Goal: Task Accomplishment & Management: Use online tool/utility

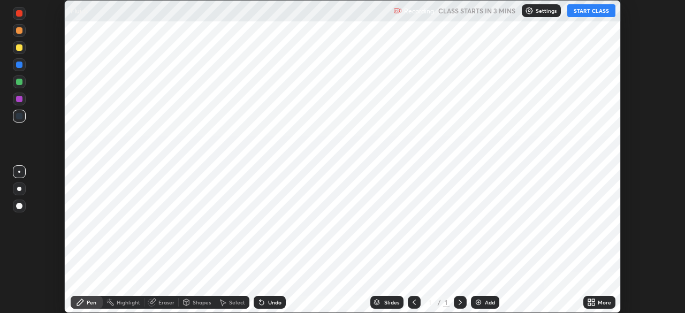
scroll to position [313, 684]
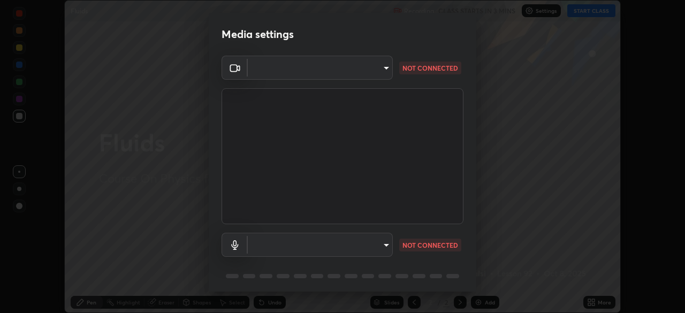
type input "ba13e312339ef8477216ddedc35df2f043033d031c8e6632ccfddaecbc9a7b0e"
type input "communications"
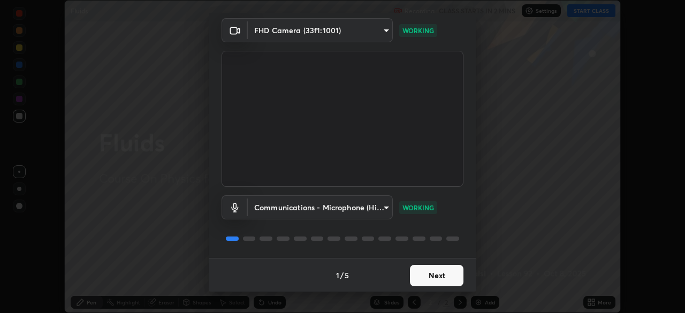
scroll to position [38, 0]
click at [430, 279] on button "Next" at bounding box center [437, 274] width 54 height 21
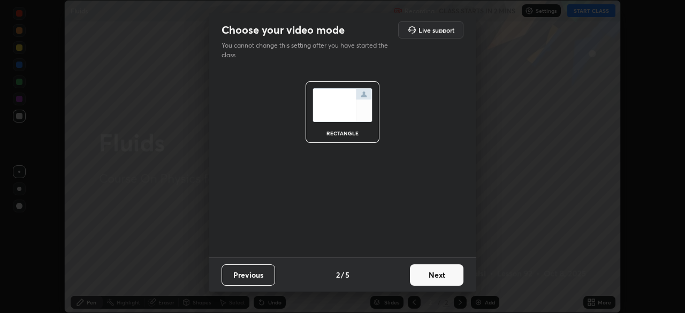
click at [432, 278] on button "Next" at bounding box center [437, 274] width 54 height 21
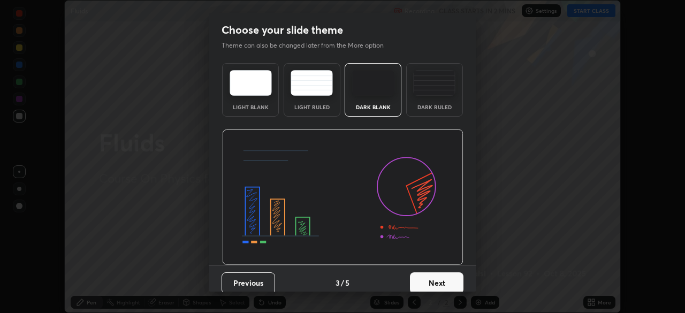
click at [434, 279] on button "Next" at bounding box center [437, 282] width 54 height 21
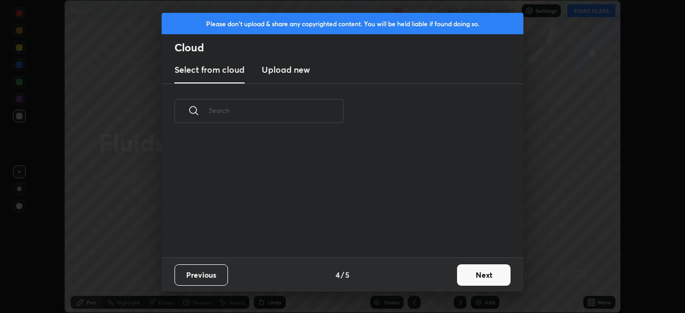
click at [465, 280] on button "Next" at bounding box center [484, 274] width 54 height 21
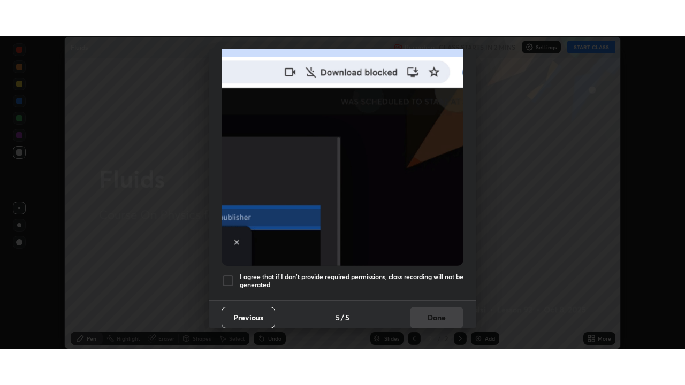
scroll to position [256, 0]
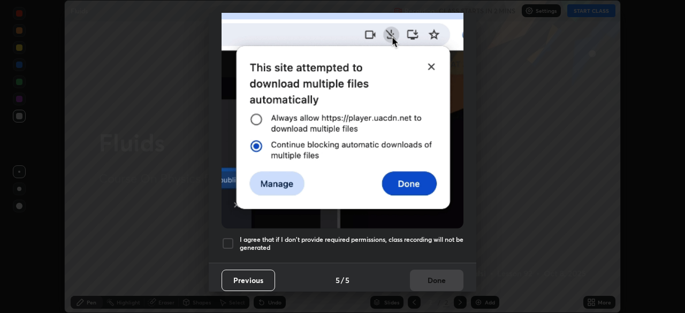
click at [380, 235] on h5 "I agree that if I don't provide required permissions, class recording will not …" at bounding box center [352, 243] width 224 height 17
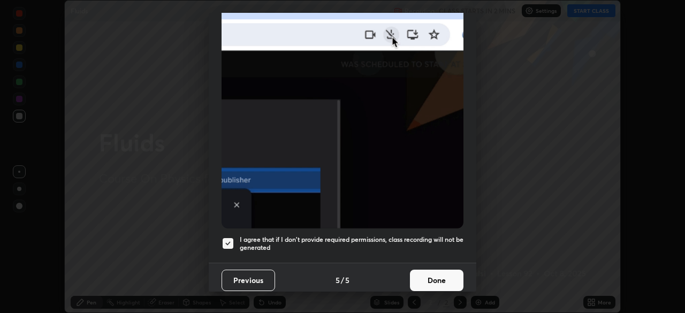
click at [435, 279] on button "Done" at bounding box center [437, 280] width 54 height 21
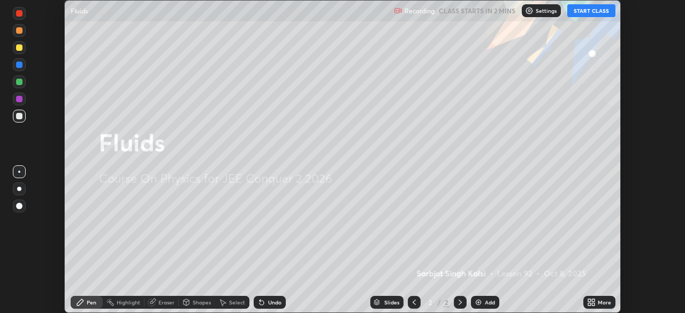
click at [592, 304] on icon at bounding box center [593, 304] width 3 height 3
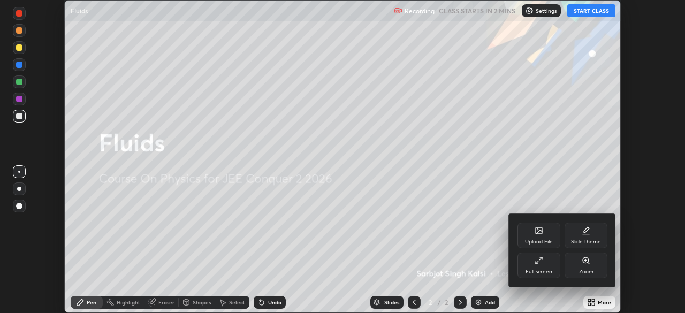
click at [539, 266] on div "Full screen" at bounding box center [538, 266] width 43 height 26
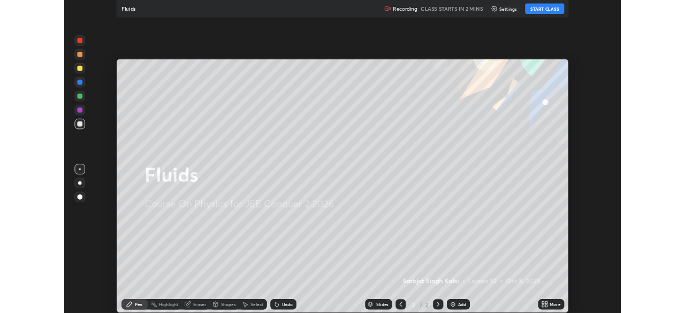
scroll to position [385, 685]
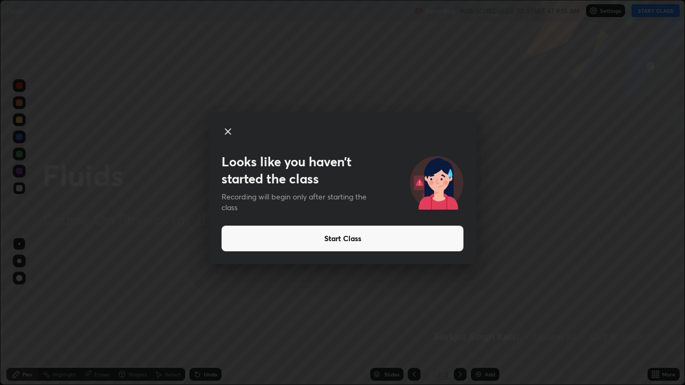
click at [379, 238] on button "Start Class" at bounding box center [342, 239] width 242 height 26
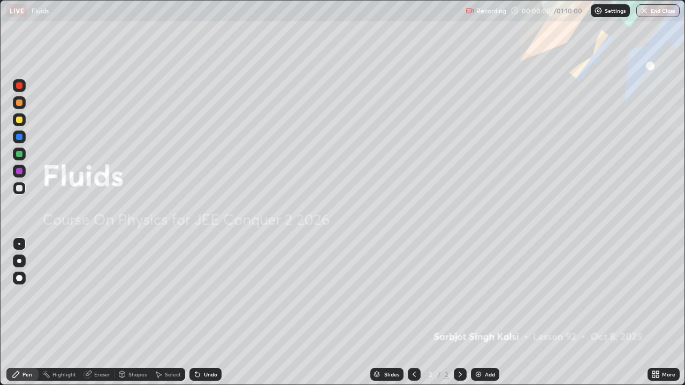
click at [482, 312] on div "Add" at bounding box center [485, 374] width 28 height 13
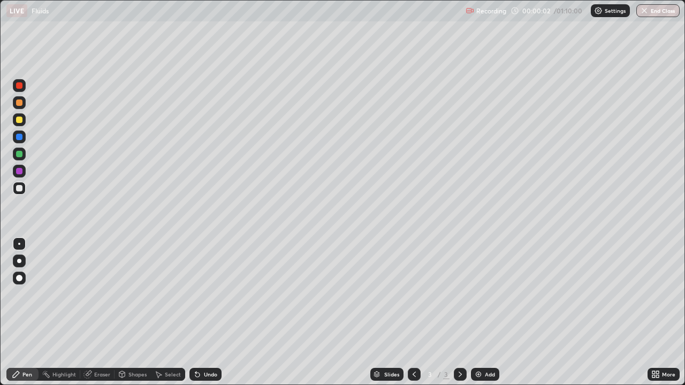
click at [20, 261] on div at bounding box center [19, 261] width 4 height 4
click at [21, 119] on div at bounding box center [19, 120] width 6 height 6
click at [19, 244] on div at bounding box center [19, 244] width 2 height 2
click at [19, 187] on div at bounding box center [19, 188] width 6 height 6
click at [23, 188] on div at bounding box center [19, 188] width 13 height 13
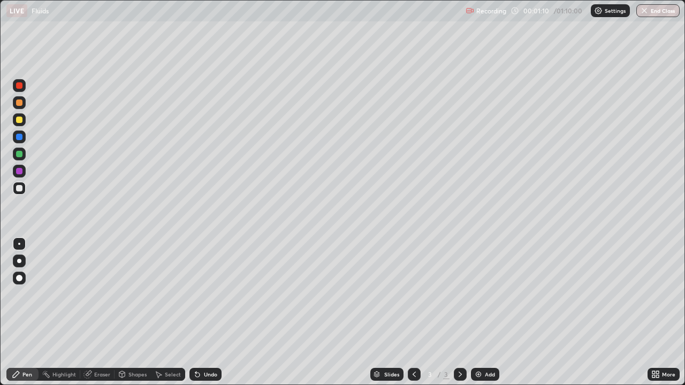
click at [20, 139] on div at bounding box center [19, 137] width 6 height 6
click at [21, 154] on div at bounding box center [19, 154] width 6 height 6
click at [23, 187] on div at bounding box center [19, 188] width 13 height 13
click at [22, 138] on div at bounding box center [19, 137] width 6 height 6
click at [21, 190] on div at bounding box center [19, 188] width 6 height 6
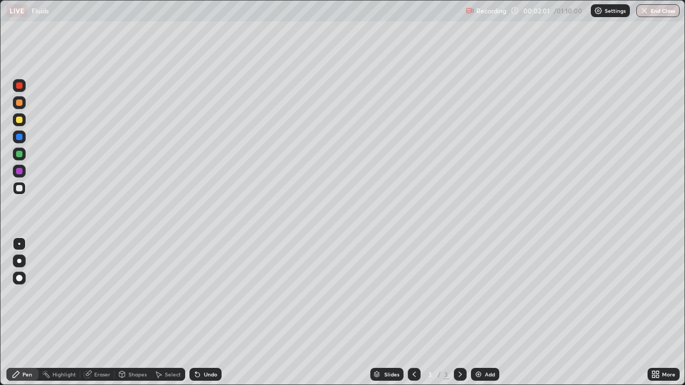
click at [17, 154] on div at bounding box center [19, 154] width 6 height 6
click at [208, 312] on div "Undo" at bounding box center [210, 374] width 13 height 5
click at [22, 189] on div at bounding box center [19, 188] width 6 height 6
click at [213, 312] on div "Undo" at bounding box center [205, 374] width 32 height 13
click at [17, 171] on div at bounding box center [19, 171] width 6 height 6
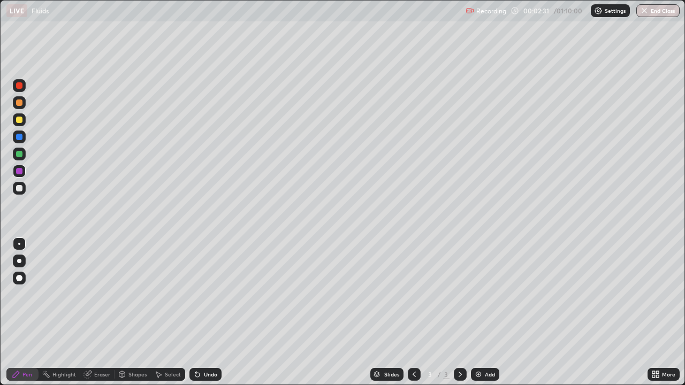
click at [19, 155] on div at bounding box center [19, 154] width 6 height 6
click at [22, 186] on div at bounding box center [19, 188] width 6 height 6
click at [25, 153] on div at bounding box center [19, 154] width 13 height 13
click at [18, 188] on div at bounding box center [19, 188] width 6 height 6
click at [15, 121] on div at bounding box center [19, 119] width 13 height 13
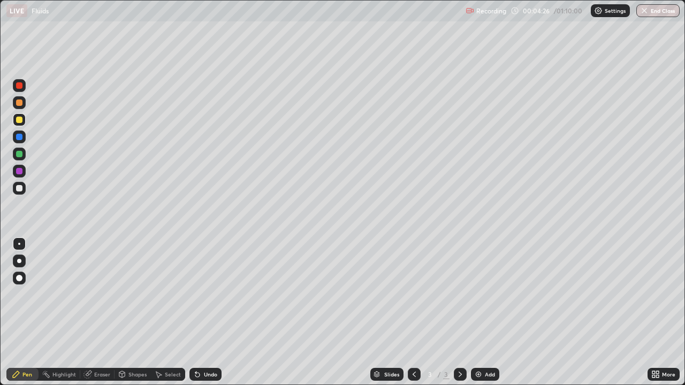
click at [482, 312] on div "Add" at bounding box center [485, 374] width 28 height 13
click at [21, 191] on div at bounding box center [19, 188] width 13 height 13
click at [603, 45] on button "Undo" at bounding box center [615, 50] width 31 height 13
click at [20, 121] on div at bounding box center [19, 120] width 6 height 6
click at [202, 312] on div "Undo" at bounding box center [205, 374] width 32 height 13
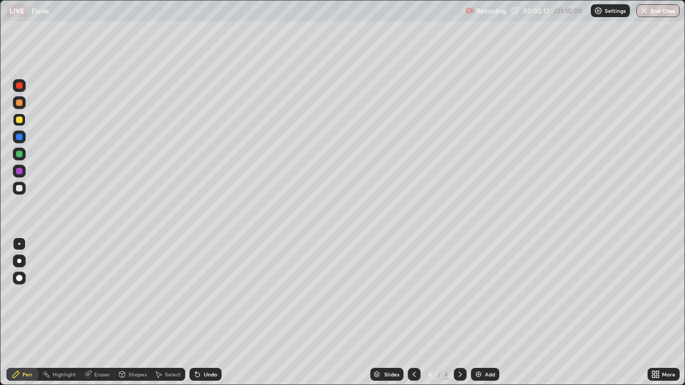
click at [19, 156] on div at bounding box center [19, 154] width 6 height 6
click at [19, 121] on div at bounding box center [19, 120] width 6 height 6
click at [18, 184] on div at bounding box center [19, 188] width 13 height 13
click at [19, 152] on div at bounding box center [19, 154] width 6 height 6
click at [19, 189] on div at bounding box center [19, 188] width 6 height 6
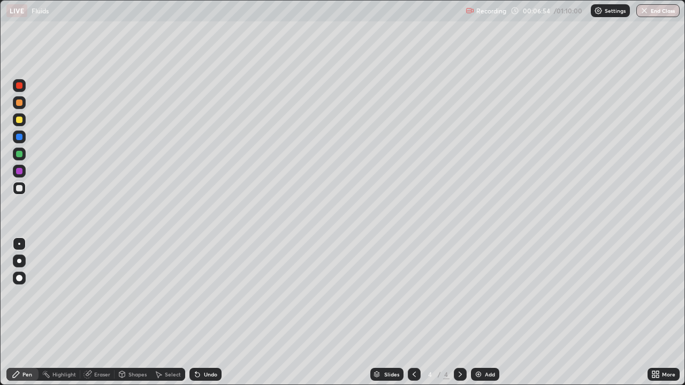
click at [20, 155] on div at bounding box center [19, 154] width 6 height 6
click at [20, 119] on div at bounding box center [19, 120] width 6 height 6
click at [211, 312] on div "Undo" at bounding box center [210, 374] width 13 height 5
click at [16, 152] on div at bounding box center [19, 154] width 6 height 6
click at [18, 177] on div at bounding box center [19, 171] width 13 height 13
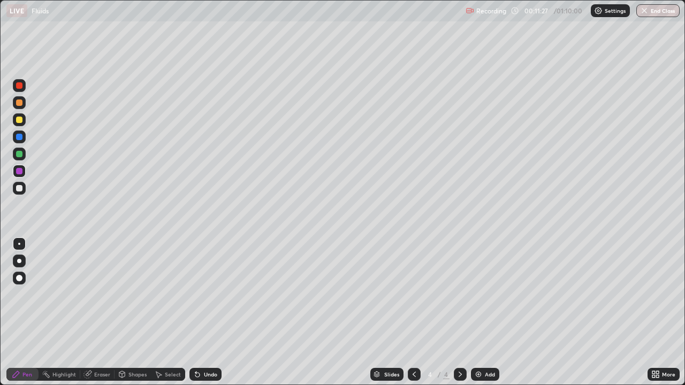
click at [19, 190] on div at bounding box center [19, 188] width 6 height 6
click at [212, 312] on div "Undo" at bounding box center [205, 374] width 32 height 13
click at [18, 170] on div at bounding box center [19, 171] width 6 height 6
click at [19, 119] on div at bounding box center [19, 120] width 6 height 6
click at [19, 189] on div at bounding box center [19, 188] width 6 height 6
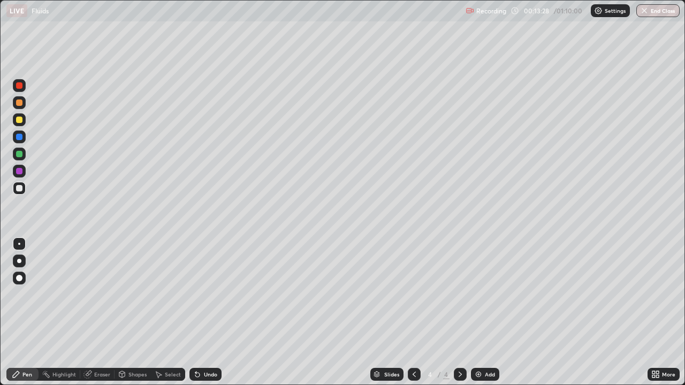
click at [19, 155] on div at bounding box center [19, 154] width 6 height 6
click at [210, 312] on div "Undo" at bounding box center [210, 374] width 13 height 5
click at [97, 312] on div "Eraser" at bounding box center [97, 374] width 34 height 13
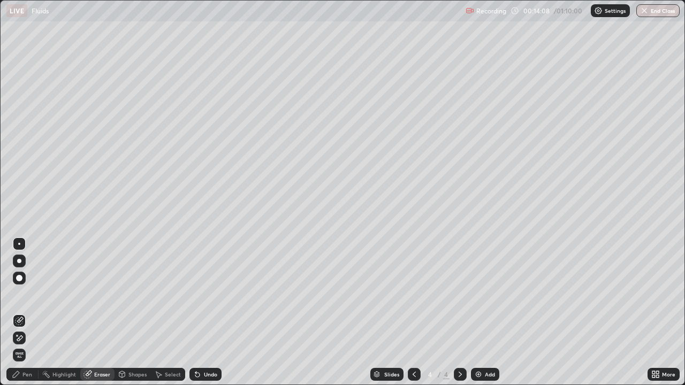
click at [20, 312] on icon at bounding box center [19, 338] width 9 height 9
click at [23, 312] on div "Pen" at bounding box center [27, 374] width 10 height 5
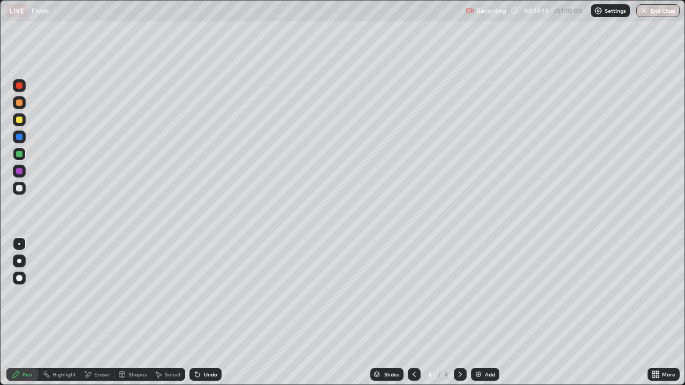
click at [19, 189] on div at bounding box center [19, 188] width 6 height 6
click at [96, 312] on div "Eraser" at bounding box center [102, 374] width 16 height 5
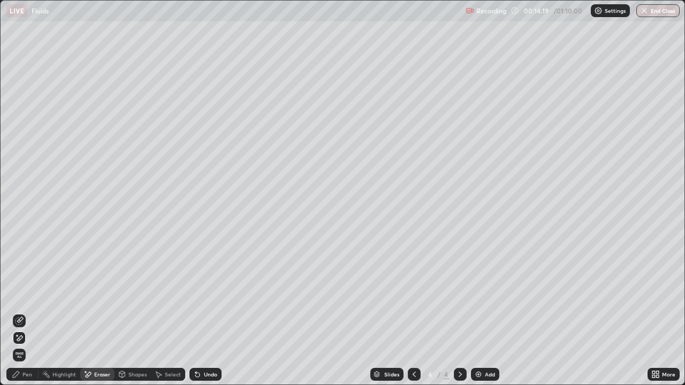
click at [19, 312] on icon at bounding box center [19, 321] width 9 height 9
click at [26, 312] on div "Pen" at bounding box center [27, 374] width 10 height 5
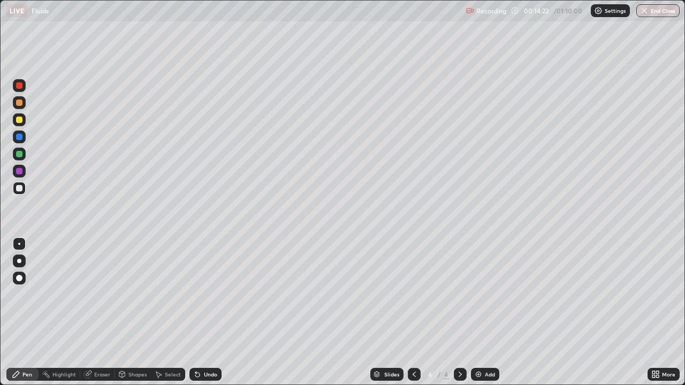
click at [19, 155] on div at bounding box center [19, 154] width 6 height 6
click at [19, 118] on div at bounding box center [19, 120] width 6 height 6
click at [17, 155] on div at bounding box center [19, 154] width 6 height 6
click at [19, 136] on div at bounding box center [19, 137] width 6 height 6
click at [20, 191] on div at bounding box center [19, 188] width 6 height 6
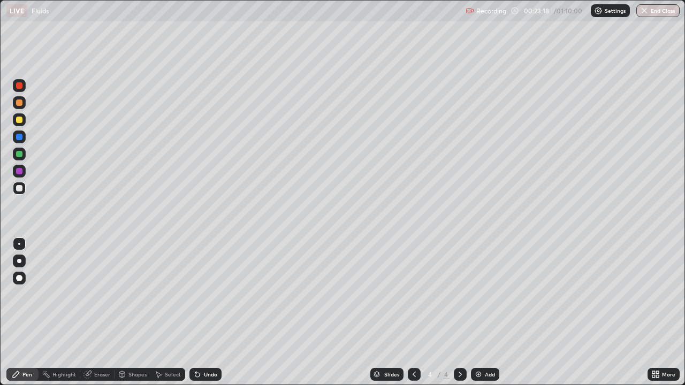
click at [19, 157] on div at bounding box center [19, 154] width 6 height 6
click at [204, 312] on div "Undo" at bounding box center [210, 374] width 13 height 5
click at [201, 312] on div "Undo" at bounding box center [205, 374] width 32 height 13
click at [20, 119] on div at bounding box center [19, 120] width 6 height 6
click at [414, 312] on icon at bounding box center [414, 374] width 9 height 9
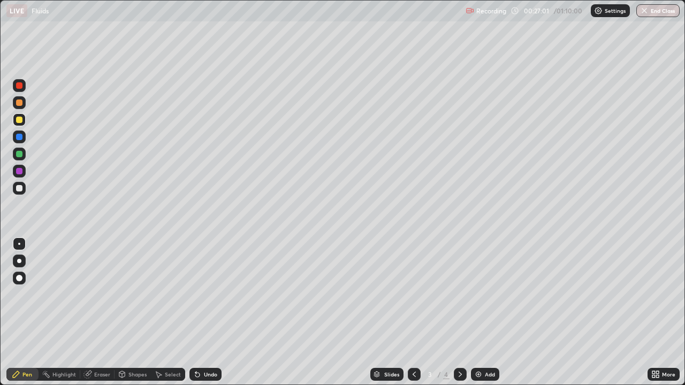
click at [208, 312] on div "Undo" at bounding box center [205, 374] width 32 height 13
click at [208, 312] on div "Undo" at bounding box center [210, 374] width 13 height 5
click at [207, 312] on div "Undo" at bounding box center [205, 374] width 32 height 13
click at [484, 312] on div "Add" at bounding box center [485, 374] width 28 height 13
click at [19, 188] on div at bounding box center [19, 188] width 6 height 6
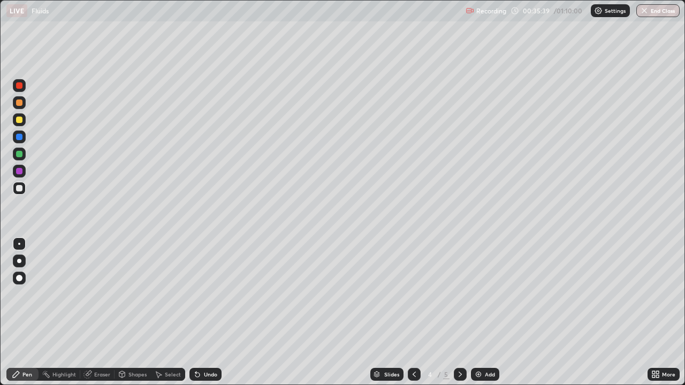
click at [13, 118] on div at bounding box center [19, 119] width 13 height 13
click at [487, 312] on div "Add" at bounding box center [485, 374] width 28 height 13
click at [23, 189] on div at bounding box center [19, 188] width 13 height 13
click at [20, 155] on div at bounding box center [19, 154] width 6 height 6
click at [90, 312] on icon at bounding box center [87, 374] width 9 height 9
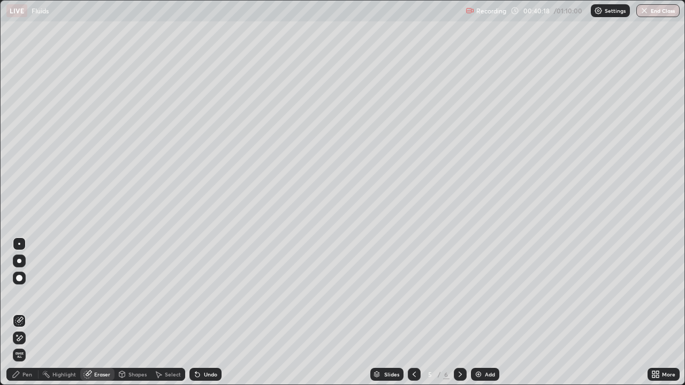
click at [20, 312] on icon at bounding box center [19, 338] width 9 height 9
click at [36, 312] on div "Pen" at bounding box center [22, 374] width 32 height 13
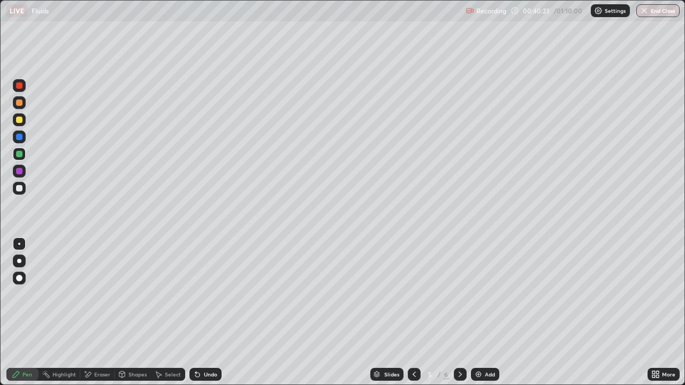
click at [20, 187] on div at bounding box center [19, 188] width 6 height 6
click at [212, 312] on div "Undo" at bounding box center [210, 374] width 13 height 5
click at [210, 312] on div "Undo" at bounding box center [210, 374] width 13 height 5
click at [21, 118] on div at bounding box center [19, 120] width 6 height 6
click at [19, 261] on div at bounding box center [19, 261] width 4 height 4
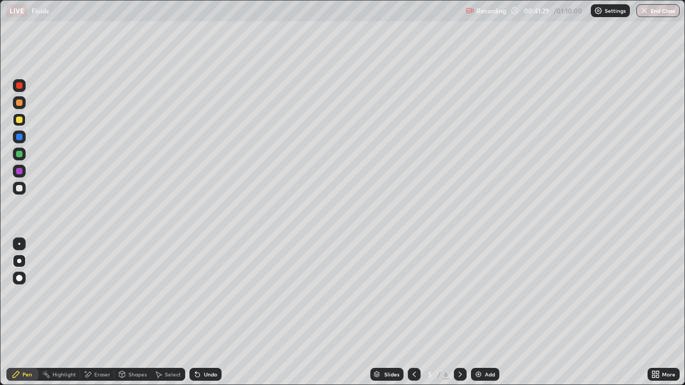
click at [19, 189] on div at bounding box center [19, 188] width 6 height 6
click at [19, 244] on div at bounding box center [19, 244] width 2 height 2
click at [22, 156] on div at bounding box center [19, 154] width 6 height 6
click at [24, 138] on div at bounding box center [19, 137] width 13 height 13
click at [21, 118] on div at bounding box center [19, 120] width 6 height 6
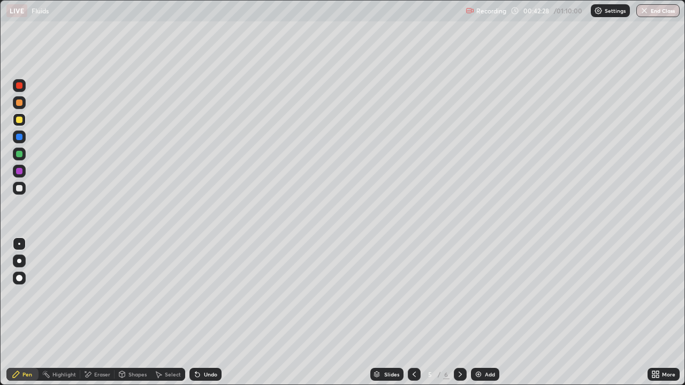
click at [18, 188] on div at bounding box center [19, 188] width 6 height 6
click at [16, 153] on div at bounding box center [19, 154] width 13 height 13
click at [490, 312] on div "Add" at bounding box center [490, 374] width 10 height 5
click at [24, 125] on div at bounding box center [19, 119] width 13 height 17
click at [20, 193] on div at bounding box center [19, 188] width 13 height 13
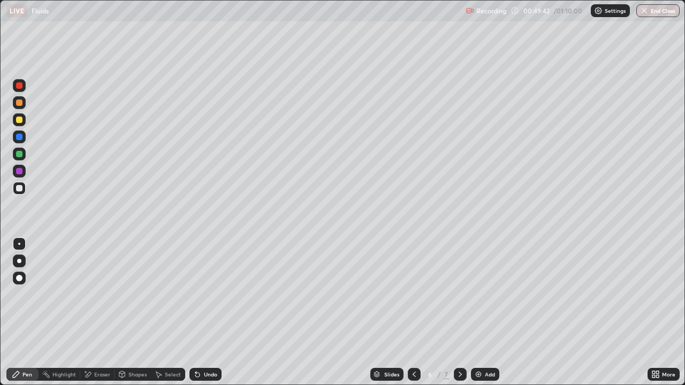
click at [19, 156] on div at bounding box center [19, 154] width 6 height 6
click at [19, 189] on div at bounding box center [19, 188] width 6 height 6
click at [212, 312] on div "Undo" at bounding box center [210, 374] width 13 height 5
click at [205, 312] on div "Undo" at bounding box center [210, 374] width 13 height 5
click at [95, 312] on div "Eraser" at bounding box center [102, 374] width 16 height 5
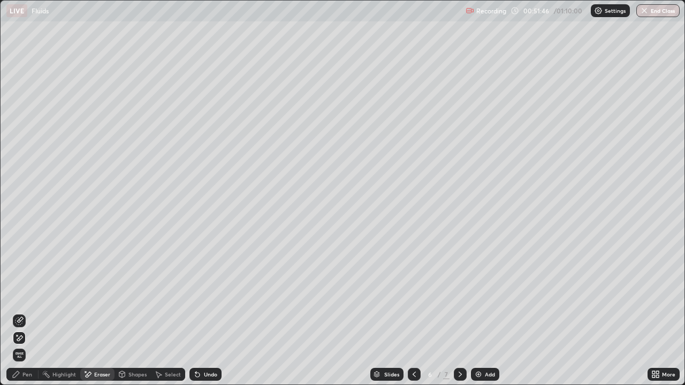
click at [23, 312] on div "Pen" at bounding box center [27, 374] width 10 height 5
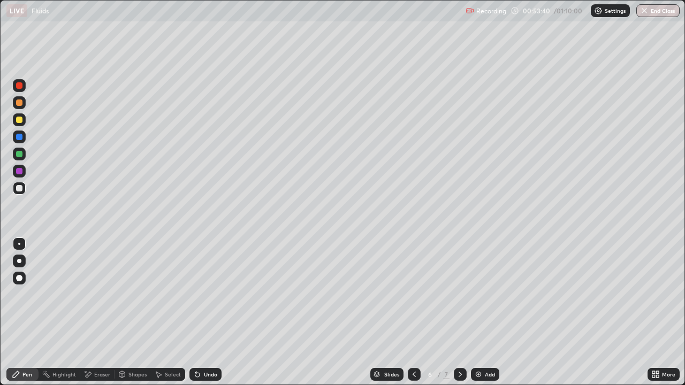
click at [483, 312] on div "Add" at bounding box center [485, 374] width 28 height 13
click at [20, 188] on div at bounding box center [19, 188] width 6 height 6
click at [21, 152] on div at bounding box center [19, 154] width 6 height 6
click at [93, 312] on div "Eraser" at bounding box center [97, 374] width 34 height 13
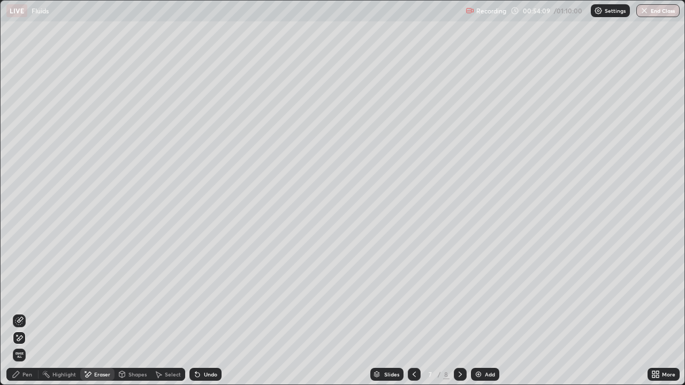
click at [19, 312] on icon at bounding box center [16, 374] width 6 height 6
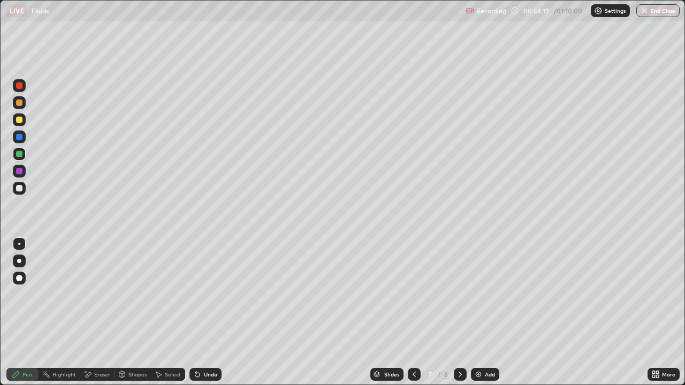
click at [18, 189] on div at bounding box center [19, 188] width 6 height 6
click at [492, 312] on div "Add" at bounding box center [485, 374] width 28 height 13
click at [24, 190] on div at bounding box center [19, 188] width 13 height 13
click at [173, 312] on div "Select" at bounding box center [168, 374] width 34 height 13
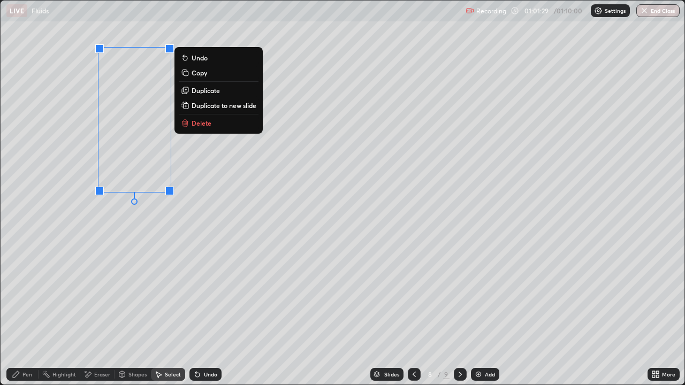
click at [208, 91] on p "Duplicate" at bounding box center [206, 90] width 28 height 9
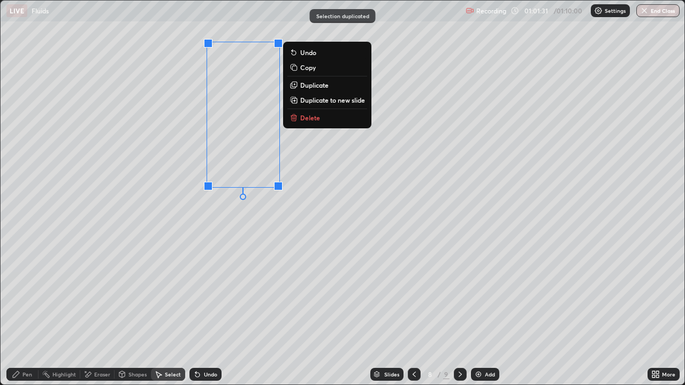
click at [195, 246] on div "0 ° Undo Copy Duplicate Duplicate to new slide Delete" at bounding box center [343, 193] width 684 height 384
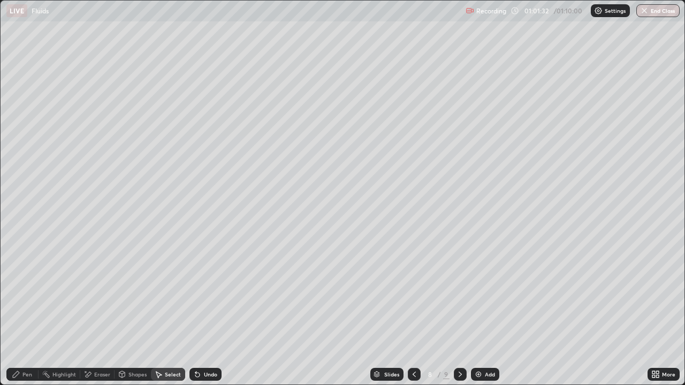
click at [21, 312] on div "Pen" at bounding box center [22, 374] width 32 height 13
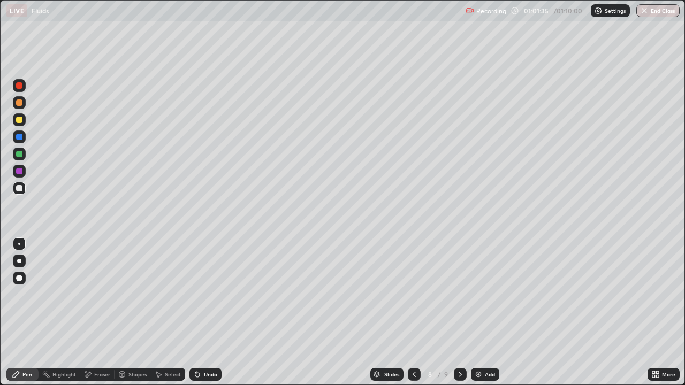
click at [19, 154] on div at bounding box center [19, 154] width 6 height 6
click at [94, 312] on div "Eraser" at bounding box center [97, 374] width 34 height 13
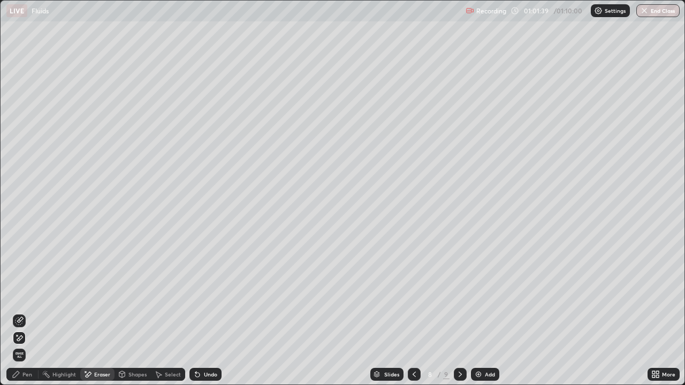
click at [28, 312] on div "Pen" at bounding box center [27, 374] width 10 height 5
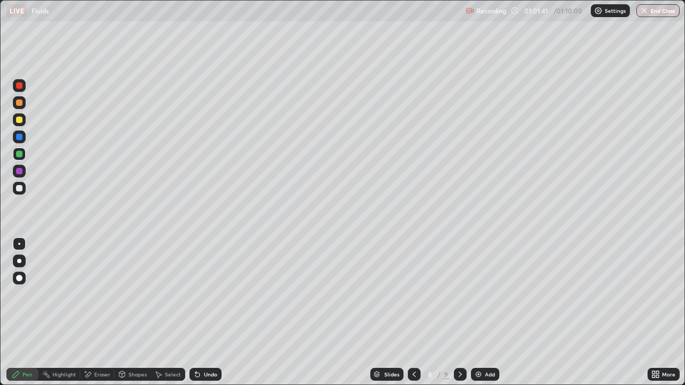
click at [22, 187] on div at bounding box center [19, 188] width 6 height 6
click at [89, 312] on icon at bounding box center [89, 374] width 6 height 5
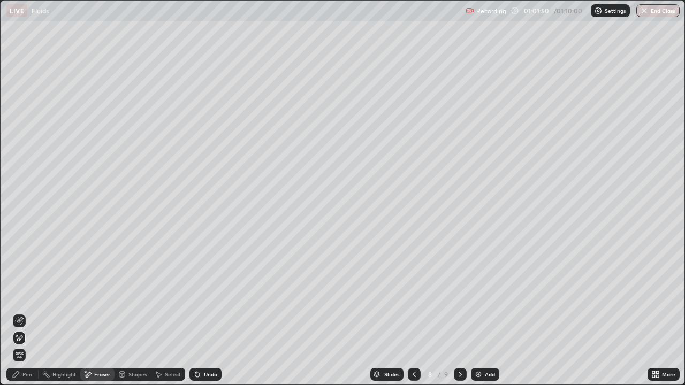
click at [18, 312] on icon at bounding box center [16, 374] width 9 height 9
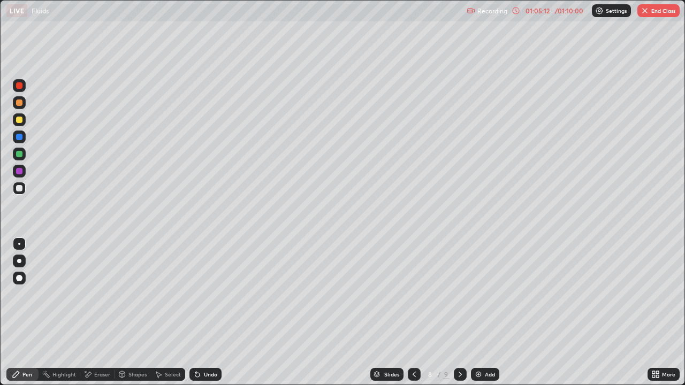
click at [20, 188] on div at bounding box center [19, 188] width 6 height 6
click at [17, 120] on div at bounding box center [19, 120] width 6 height 6
click at [209, 312] on div "Undo" at bounding box center [210, 374] width 13 height 5
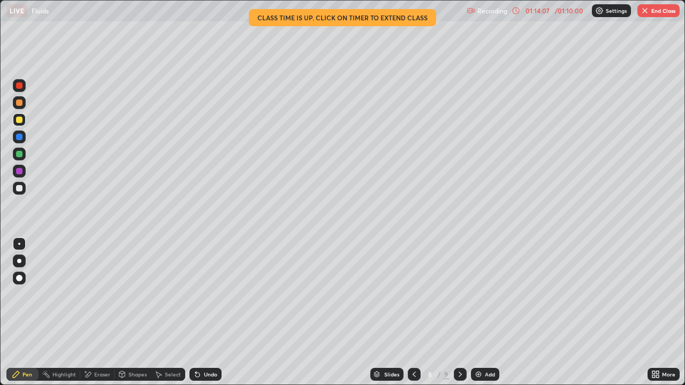
click at [657, 13] on button "End Class" at bounding box center [658, 10] width 42 height 13
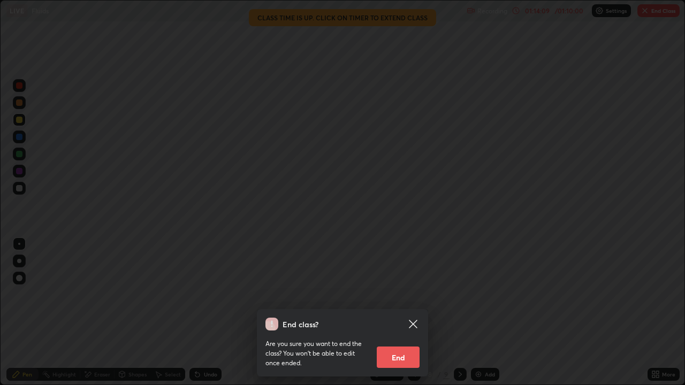
click at [408, 312] on button "End" at bounding box center [398, 357] width 43 height 21
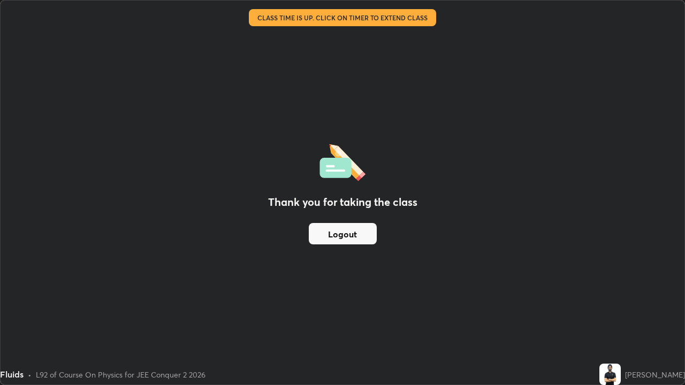
click at [511, 209] on div "Thank you for taking the class Logout" at bounding box center [343, 193] width 684 height 384
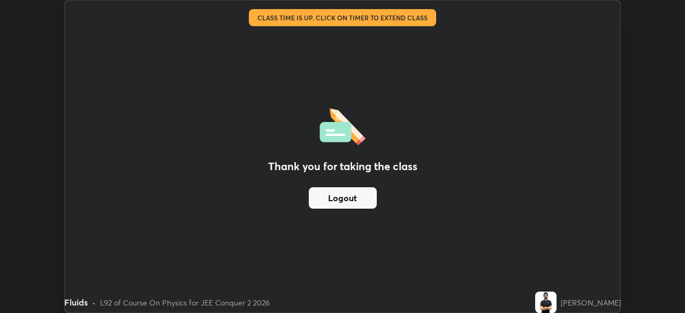
scroll to position [53188, 52816]
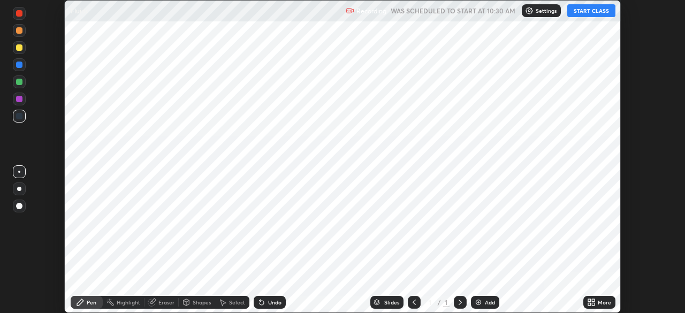
scroll to position [313, 684]
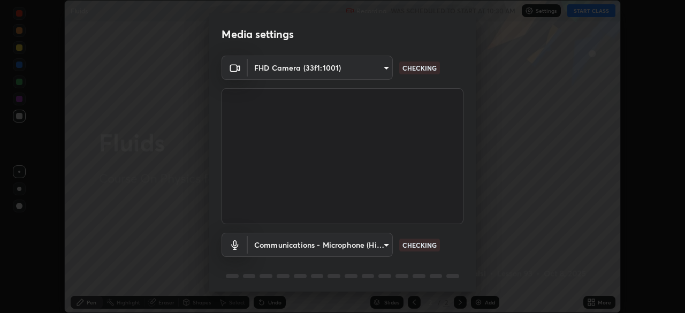
type input "ba13e312339ef8477216ddedc35df2f043033d031c8e6632ccfddaecbc9a7b0e"
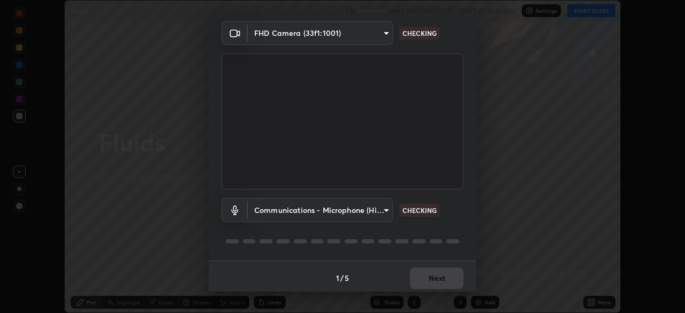
scroll to position [38, 0]
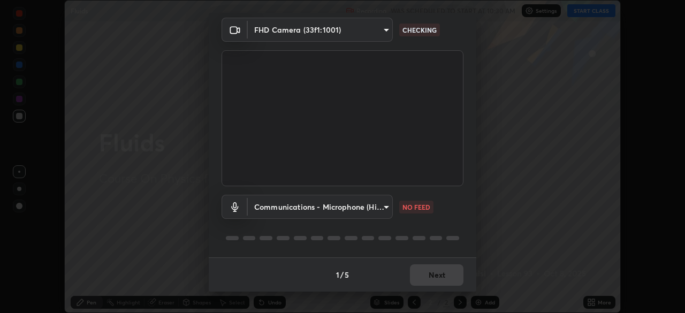
click at [273, 210] on body "Erase all Fluids Recording WAS SCHEDULED TO START AT 10:30 AM Settings START CL…" at bounding box center [342, 156] width 685 height 313
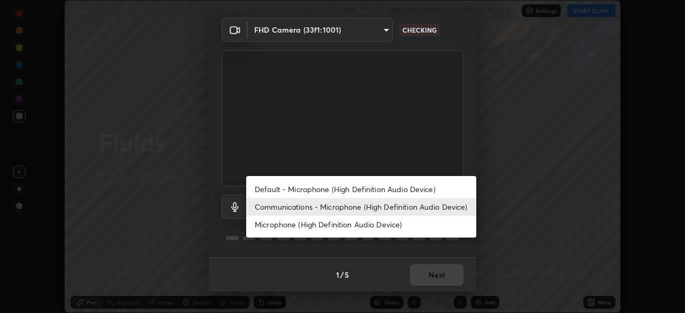
click at [270, 226] on li "Microphone (High Definition Audio Device)" at bounding box center [361, 225] width 230 height 18
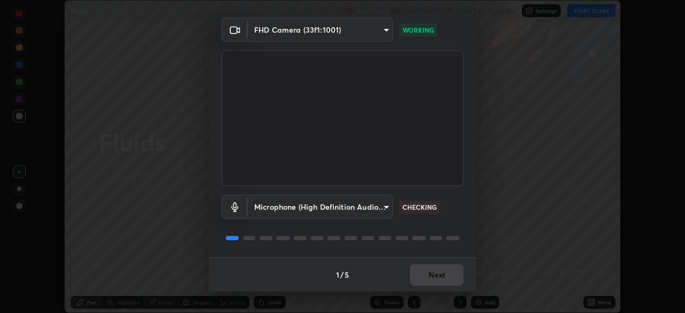
click at [277, 210] on body "Erase all Fluids Recording WAS SCHEDULED TO START AT 10:30 AM Settings START CL…" at bounding box center [342, 156] width 685 height 313
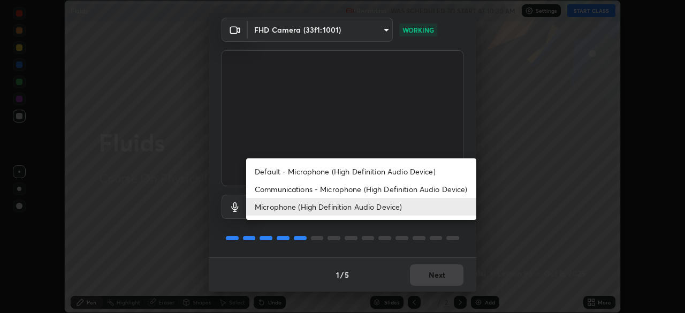
click at [271, 190] on li "Communications - Microphone (High Definition Audio Device)" at bounding box center [361, 189] width 230 height 18
type input "communications"
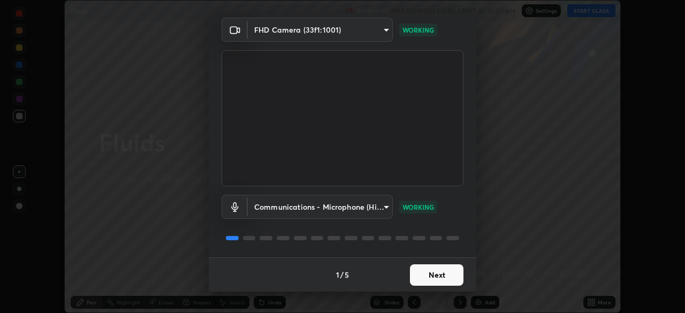
click at [422, 279] on button "Next" at bounding box center [437, 274] width 54 height 21
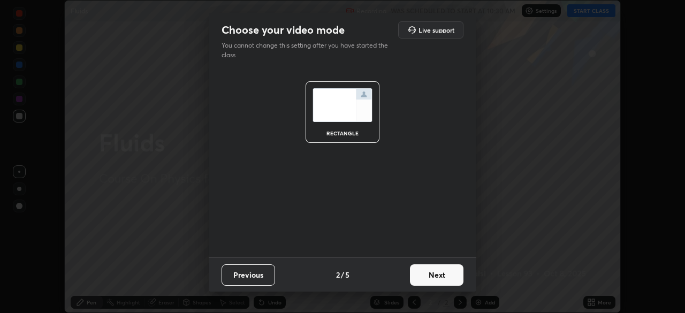
click at [423, 274] on button "Next" at bounding box center [437, 274] width 54 height 21
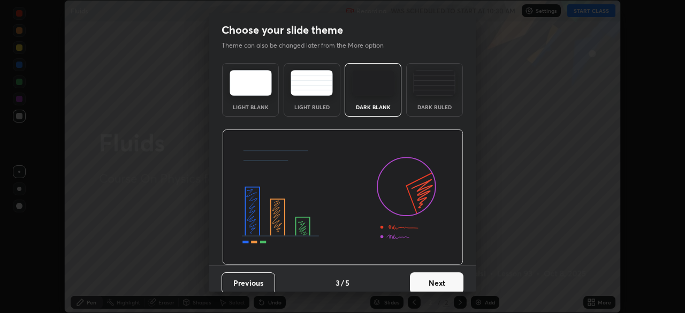
click at [439, 279] on button "Next" at bounding box center [437, 282] width 54 height 21
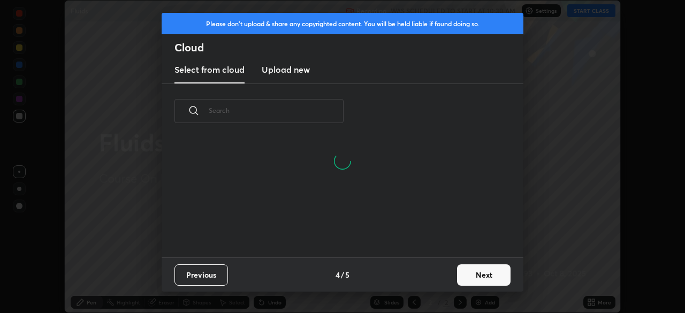
click at [464, 276] on button "Next" at bounding box center [484, 274] width 54 height 21
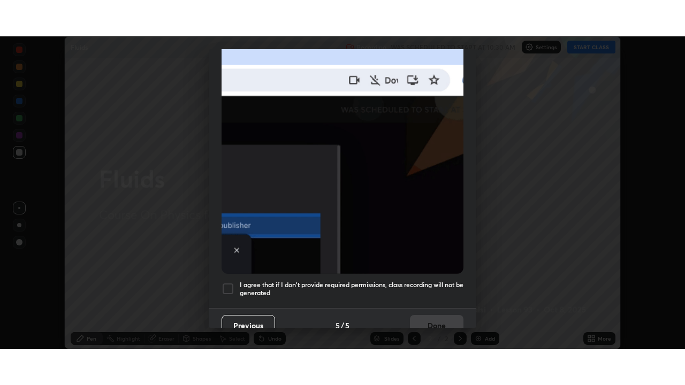
scroll to position [256, 0]
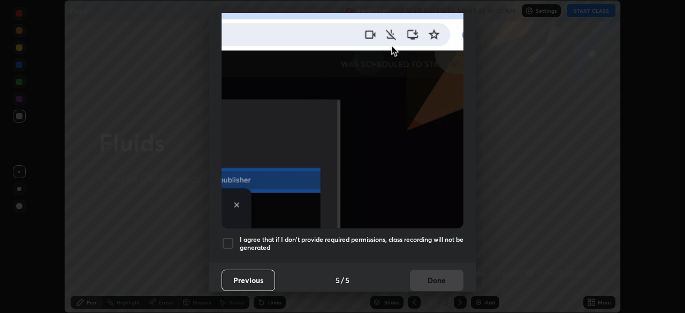
click at [230, 238] on div at bounding box center [227, 243] width 13 height 13
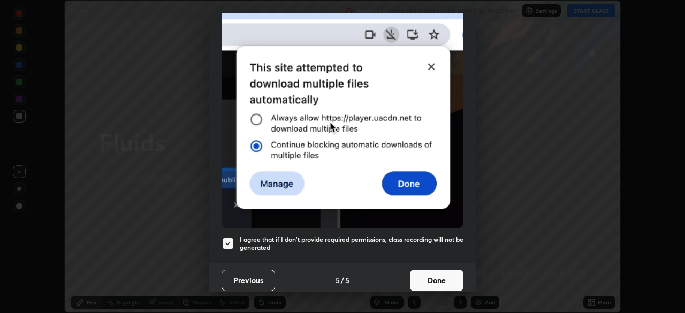
click at [429, 277] on button "Done" at bounding box center [437, 280] width 54 height 21
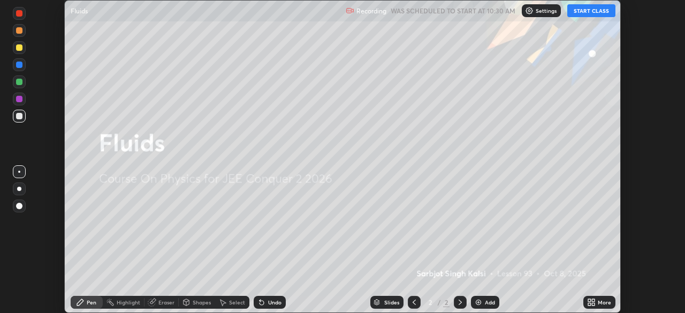
click at [593, 301] on icon at bounding box center [593, 300] width 3 height 3
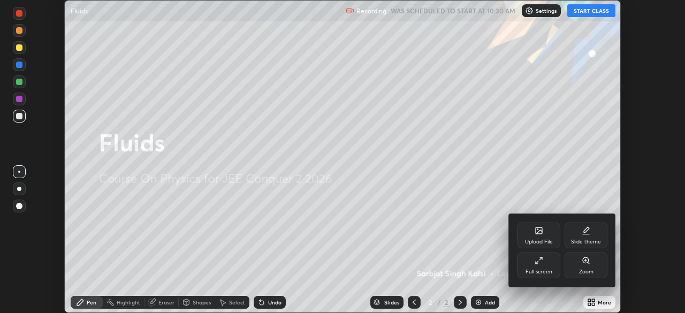
click at [536, 269] on div "Full screen" at bounding box center [538, 271] width 27 height 5
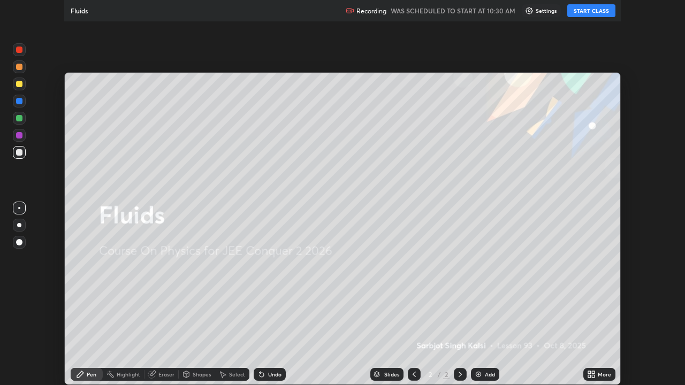
scroll to position [385, 685]
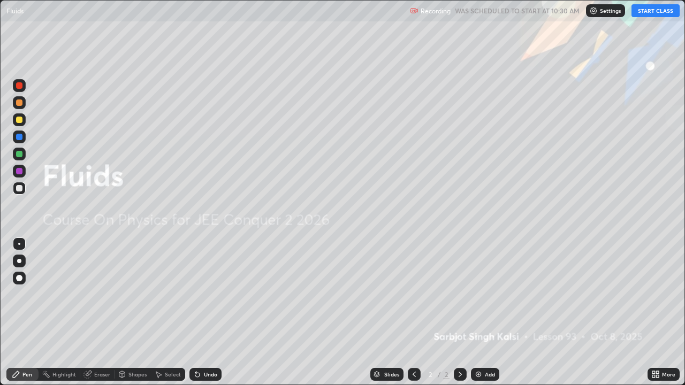
click at [662, 12] on button "START CLASS" at bounding box center [655, 10] width 48 height 13
click at [485, 312] on div "Add" at bounding box center [490, 374] width 10 height 5
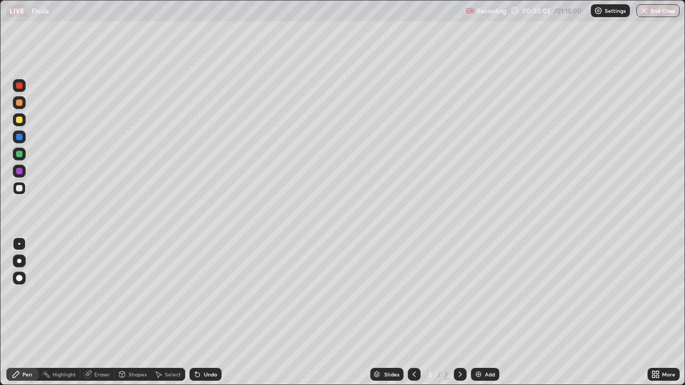
click at [20, 188] on div at bounding box center [19, 188] width 6 height 6
click at [19, 154] on div at bounding box center [19, 154] width 6 height 6
click at [20, 192] on div at bounding box center [19, 188] width 13 height 13
click at [18, 188] on div at bounding box center [19, 188] width 6 height 6
click at [202, 312] on div "Undo" at bounding box center [205, 374] width 32 height 13
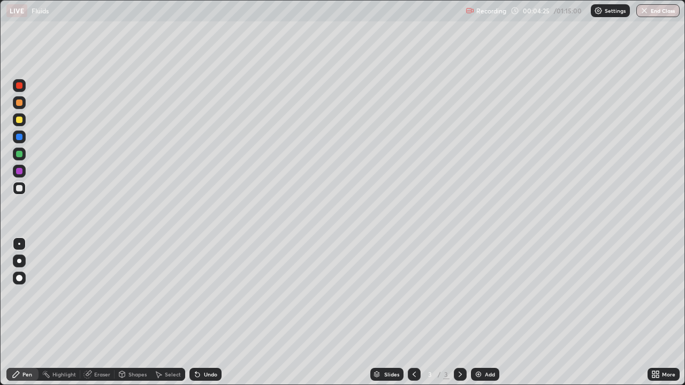
click at [479, 312] on img at bounding box center [478, 374] width 9 height 9
click at [21, 193] on div at bounding box center [19, 188] width 13 height 13
click at [20, 154] on div at bounding box center [19, 154] width 6 height 6
click at [21, 189] on div at bounding box center [19, 188] width 6 height 6
click at [167, 312] on div "Select" at bounding box center [168, 374] width 34 height 13
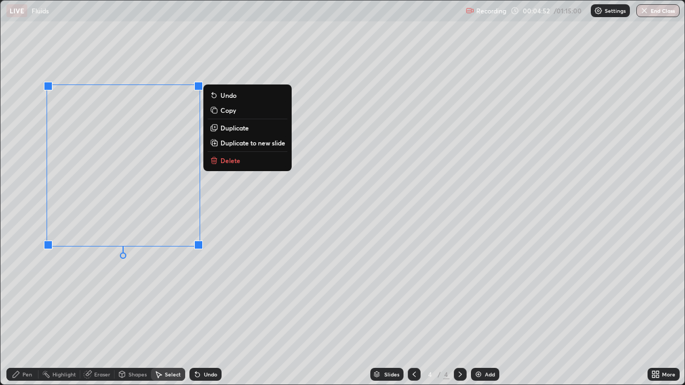
click at [230, 129] on p "Duplicate" at bounding box center [234, 128] width 28 height 9
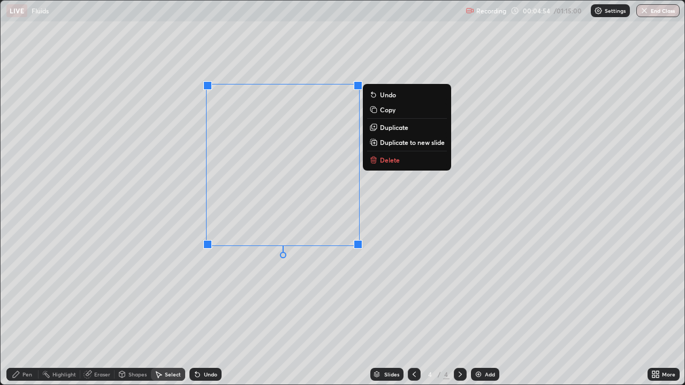
click at [228, 273] on div "0 ° Undo Copy Duplicate Duplicate to new slide Delete" at bounding box center [343, 193] width 684 height 384
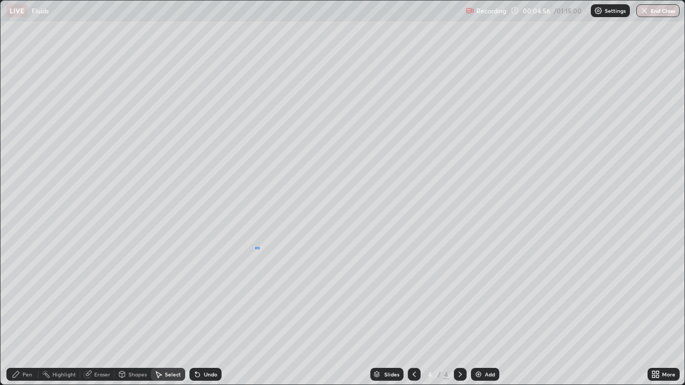
click at [255, 247] on div "0 ° Undo Copy Duplicate Duplicate to new slide Delete" at bounding box center [343, 193] width 684 height 384
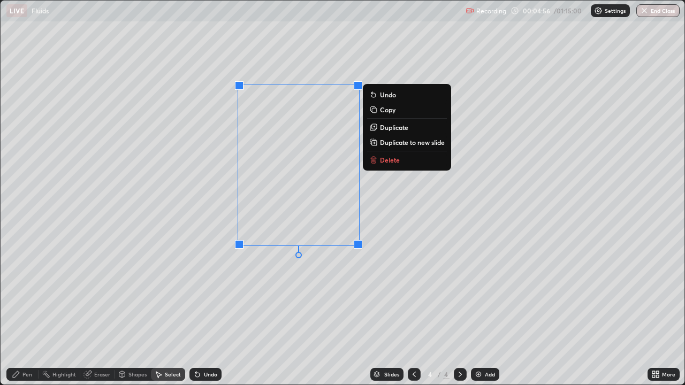
click at [265, 279] on div "0 ° Undo Copy Duplicate Duplicate to new slide Delete" at bounding box center [343, 193] width 684 height 384
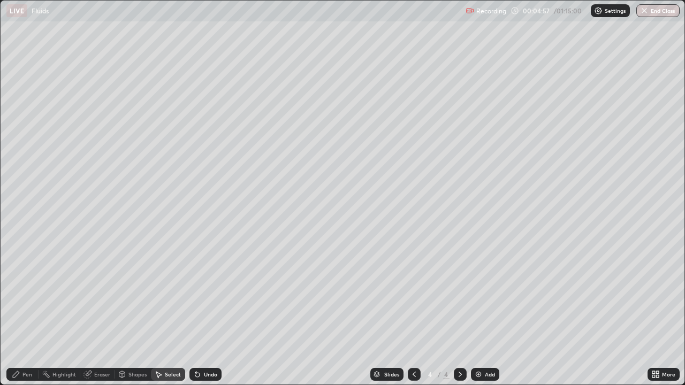
click at [25, 312] on div "Pen" at bounding box center [27, 374] width 10 height 5
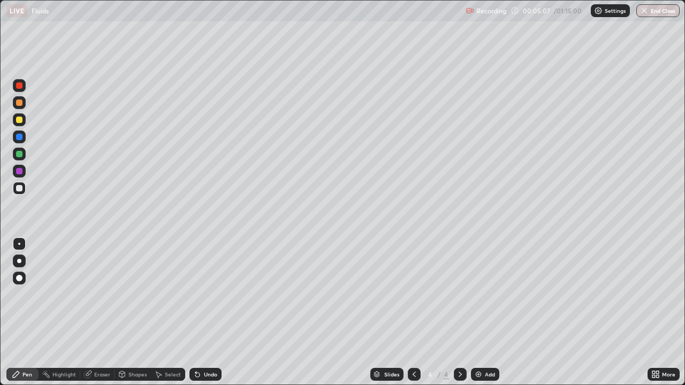
click at [17, 115] on div at bounding box center [19, 119] width 13 height 13
click at [202, 312] on div "Undo" at bounding box center [205, 374] width 32 height 13
click at [201, 312] on div "Undo" at bounding box center [205, 374] width 32 height 13
click at [485, 312] on div "Add" at bounding box center [490, 374] width 10 height 5
click at [413, 312] on icon at bounding box center [414, 374] width 9 height 9
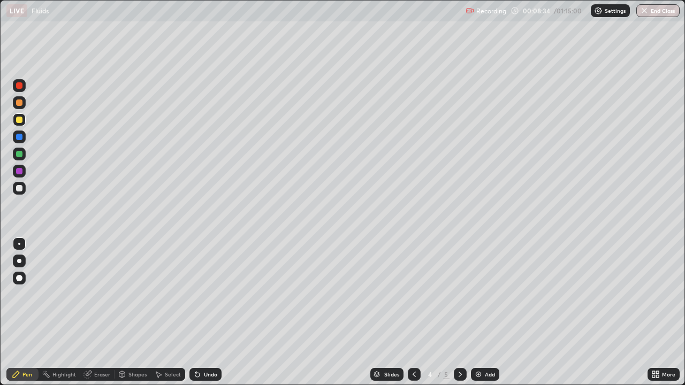
click at [459, 312] on icon at bounding box center [460, 374] width 9 height 9
click at [19, 172] on div at bounding box center [19, 171] width 6 height 6
click at [480, 312] on img at bounding box center [478, 374] width 9 height 9
click at [408, 312] on div at bounding box center [414, 374] width 13 height 13
click at [459, 312] on icon at bounding box center [459, 374] width 3 height 5
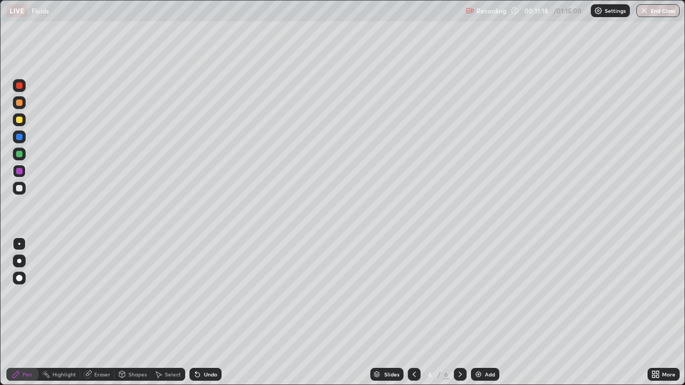
click at [22, 189] on div at bounding box center [19, 188] width 6 height 6
click at [23, 156] on div at bounding box center [19, 154] width 13 height 13
click at [20, 119] on div at bounding box center [19, 120] width 6 height 6
click at [21, 191] on div at bounding box center [19, 188] width 6 height 6
click at [205, 312] on div "Undo" at bounding box center [210, 374] width 13 height 5
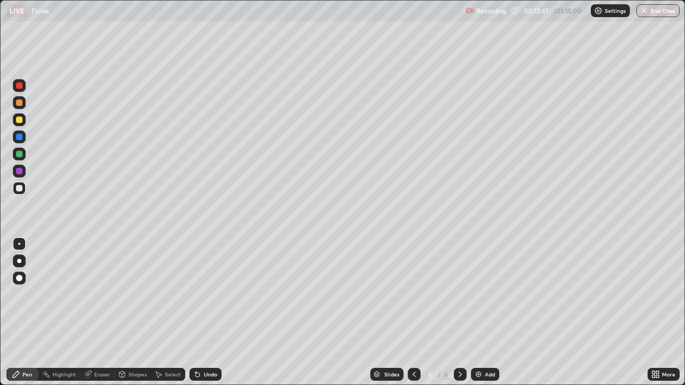
click at [19, 172] on div at bounding box center [19, 171] width 6 height 6
click at [23, 188] on div at bounding box center [19, 188] width 13 height 13
click at [21, 175] on div at bounding box center [19, 171] width 13 height 13
click at [20, 170] on div at bounding box center [19, 171] width 6 height 6
click at [20, 188] on div at bounding box center [19, 188] width 6 height 6
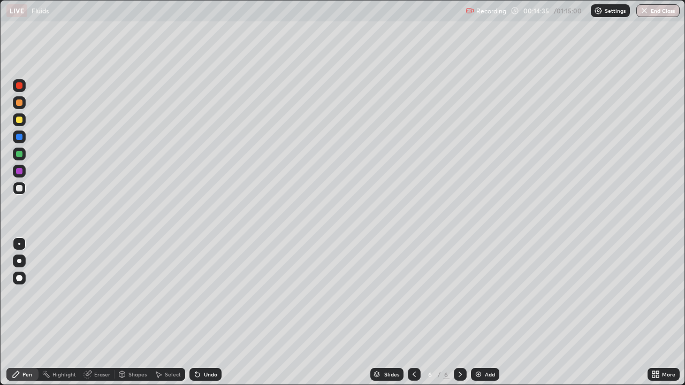
click at [20, 187] on div at bounding box center [19, 188] width 6 height 6
click at [17, 114] on div at bounding box center [19, 119] width 13 height 13
click at [19, 190] on div at bounding box center [19, 188] width 6 height 6
click at [486, 312] on div "Add" at bounding box center [490, 374] width 10 height 5
click at [20, 261] on div at bounding box center [19, 261] width 4 height 4
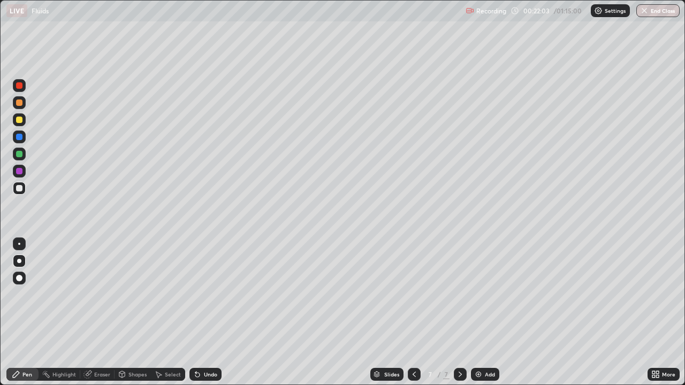
click at [22, 119] on div at bounding box center [19, 120] width 6 height 6
click at [20, 188] on div at bounding box center [19, 188] width 6 height 6
click at [20, 248] on div at bounding box center [19, 244] width 13 height 13
click at [18, 194] on div at bounding box center [19, 188] width 13 height 13
click at [205, 312] on div "Undo" at bounding box center [205, 374] width 32 height 13
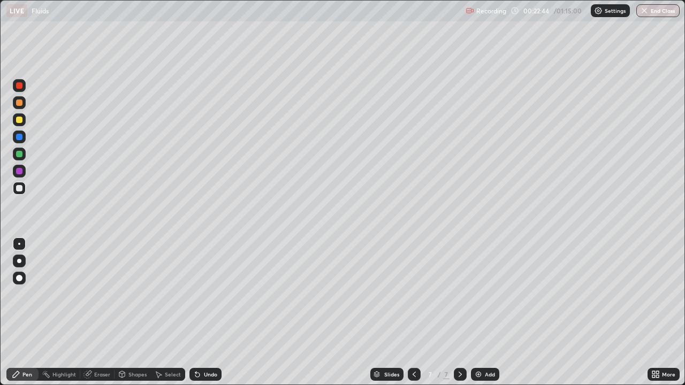
click at [205, 312] on div "Undo" at bounding box center [205, 374] width 32 height 13
click at [94, 312] on div "Eraser" at bounding box center [97, 374] width 34 height 13
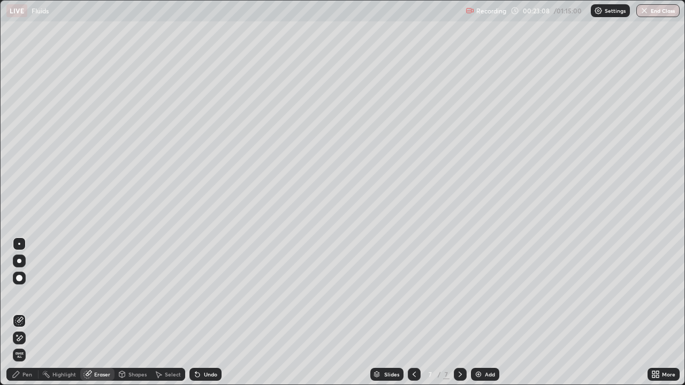
click at [28, 312] on div "Pen" at bounding box center [27, 374] width 10 height 5
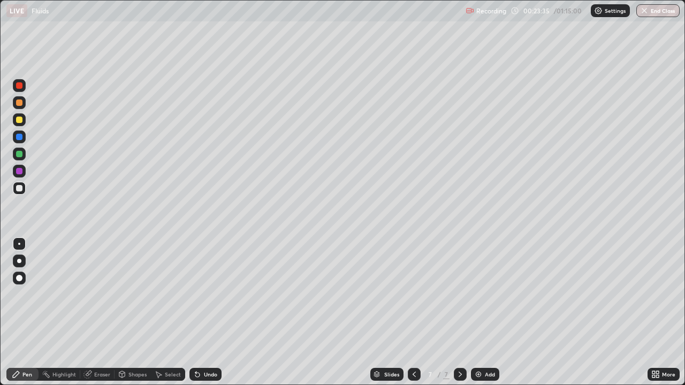
click at [17, 152] on div at bounding box center [19, 154] width 6 height 6
click at [18, 123] on div at bounding box center [19, 120] width 6 height 6
click at [200, 312] on icon at bounding box center [197, 374] width 9 height 9
click at [20, 155] on div at bounding box center [19, 154] width 6 height 6
click at [19, 193] on div at bounding box center [19, 188] width 13 height 13
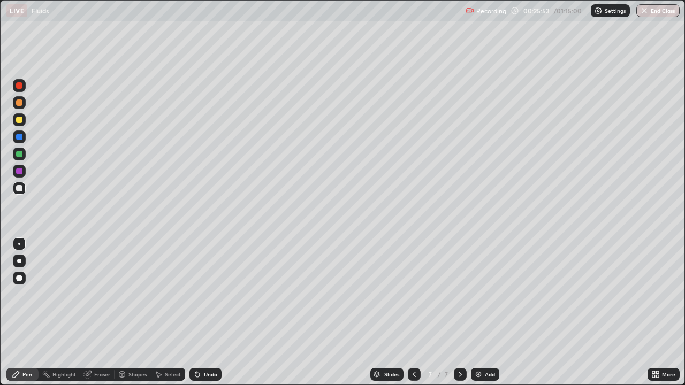
click at [19, 135] on div at bounding box center [19, 137] width 6 height 6
click at [21, 187] on div at bounding box center [19, 188] width 6 height 6
click at [20, 152] on div at bounding box center [19, 154] width 6 height 6
click at [483, 312] on div "Add" at bounding box center [485, 374] width 28 height 13
click at [24, 189] on div at bounding box center [19, 188] width 13 height 13
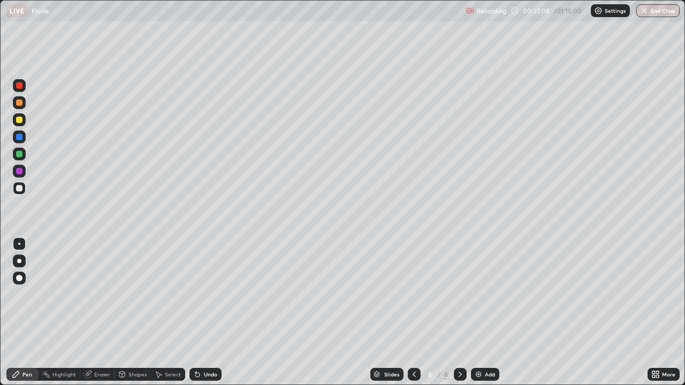
click at [20, 188] on div at bounding box center [19, 188] width 6 height 6
click at [20, 121] on div at bounding box center [19, 120] width 6 height 6
click at [204, 312] on div "Undo" at bounding box center [205, 374] width 32 height 13
click at [205, 312] on div "Undo" at bounding box center [205, 374] width 32 height 13
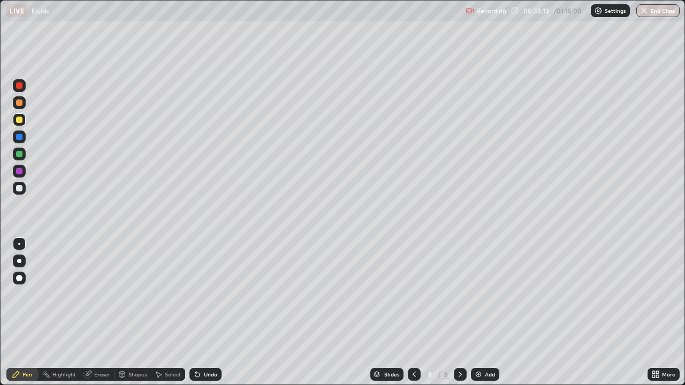
click at [203, 312] on div "Undo" at bounding box center [205, 374] width 32 height 13
click at [202, 312] on div "Undo" at bounding box center [205, 374] width 32 height 13
click at [208, 312] on div "Undo" at bounding box center [210, 374] width 13 height 5
click at [207, 312] on div "Undo" at bounding box center [210, 374] width 13 height 5
click at [21, 102] on div at bounding box center [19, 103] width 6 height 6
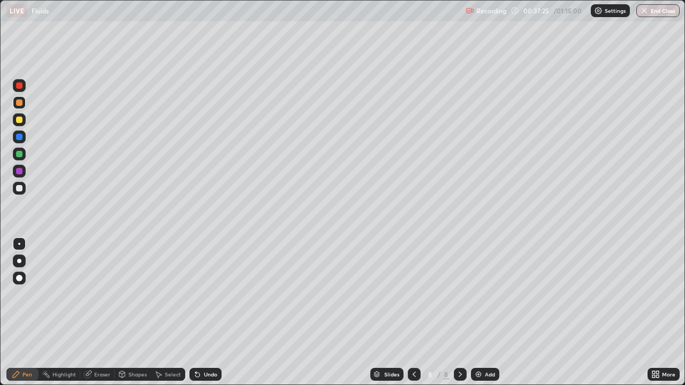
click at [162, 312] on div "Select" at bounding box center [168, 374] width 34 height 13
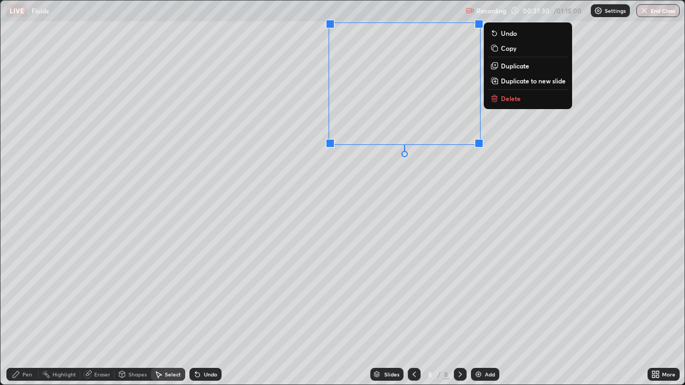
click at [516, 82] on p "Duplicate to new slide" at bounding box center [533, 81] width 65 height 9
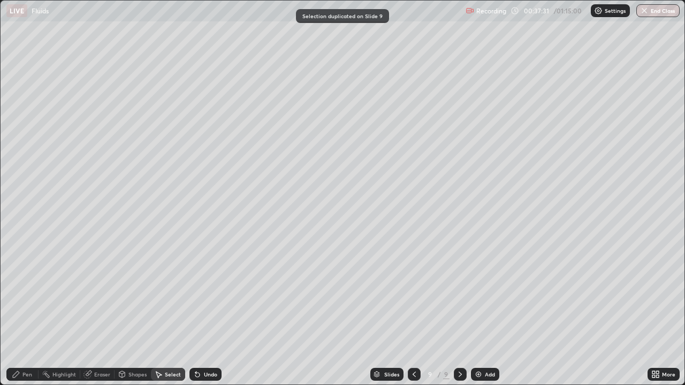
click at [23, 312] on div "Pen" at bounding box center [22, 374] width 32 height 13
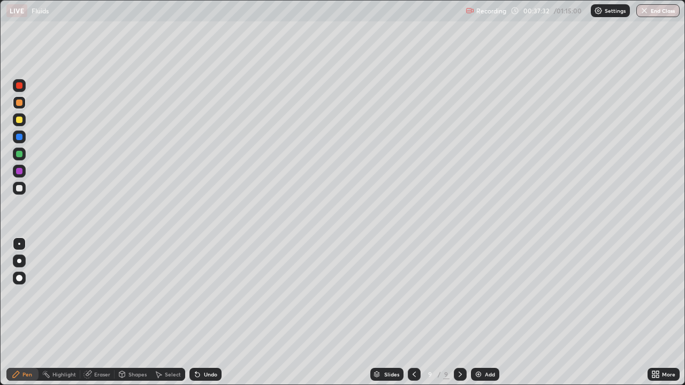
click at [19, 122] on div at bounding box center [19, 120] width 6 height 6
click at [21, 188] on div at bounding box center [19, 188] width 6 height 6
click at [413, 312] on icon at bounding box center [414, 374] width 9 height 9
click at [459, 312] on icon at bounding box center [460, 374] width 9 height 9
click at [494, 312] on div "Add" at bounding box center [490, 374] width 10 height 5
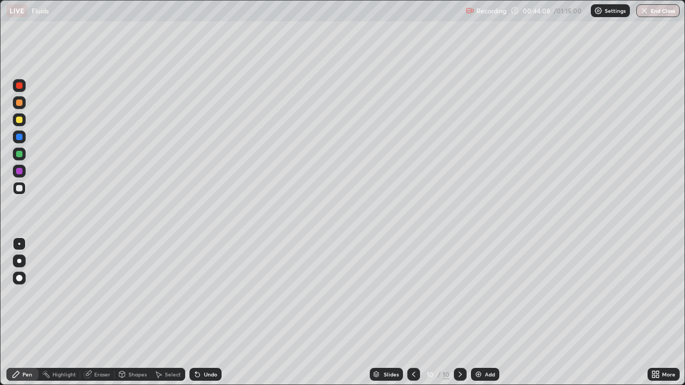
click at [21, 189] on div at bounding box center [19, 188] width 6 height 6
click at [204, 312] on div "Undo" at bounding box center [205, 374] width 32 height 13
click at [21, 136] on div at bounding box center [19, 137] width 6 height 6
click at [20, 190] on div at bounding box center [19, 188] width 6 height 6
click at [19, 152] on div at bounding box center [19, 154] width 6 height 6
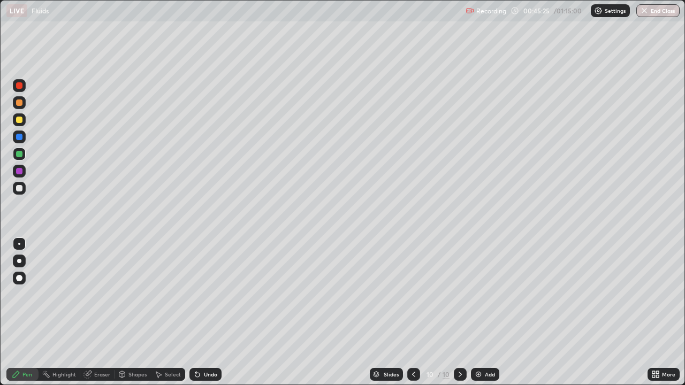
click at [20, 171] on div at bounding box center [19, 171] width 6 height 6
click at [13, 134] on div at bounding box center [19, 137] width 13 height 13
click at [17, 120] on div at bounding box center [19, 120] width 6 height 6
click at [458, 312] on icon at bounding box center [459, 374] width 3 height 5
click at [412, 312] on icon at bounding box center [413, 374] width 9 height 9
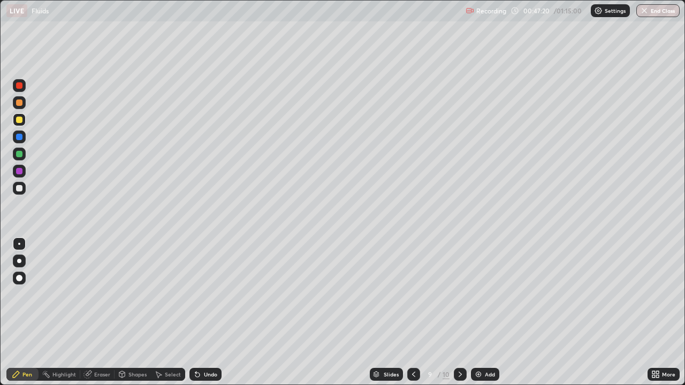
click at [460, 312] on icon at bounding box center [460, 374] width 9 height 9
click at [487, 312] on div "Add" at bounding box center [490, 374] width 10 height 5
click at [25, 187] on div at bounding box center [19, 188] width 13 height 13
click at [18, 120] on div at bounding box center [19, 120] width 6 height 6
click at [21, 188] on div at bounding box center [19, 188] width 6 height 6
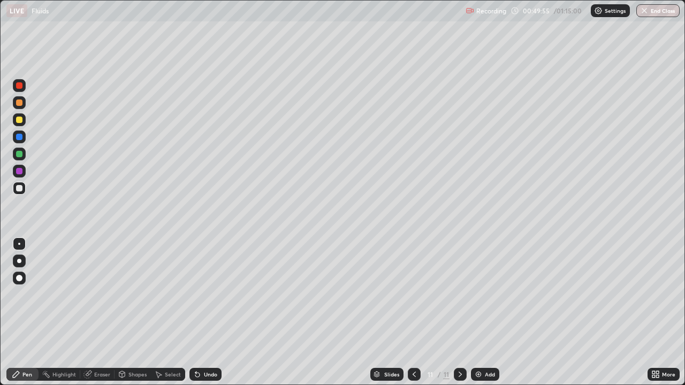
click at [109, 312] on div "Eraser" at bounding box center [102, 374] width 16 height 5
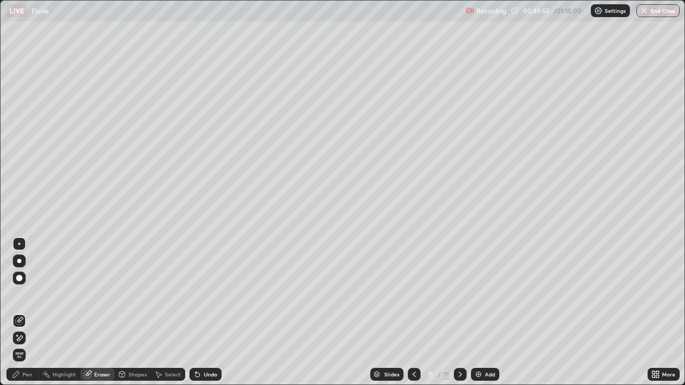
click at [20, 312] on icon at bounding box center [19, 338] width 9 height 9
click at [21, 312] on div "Pen" at bounding box center [22, 374] width 32 height 13
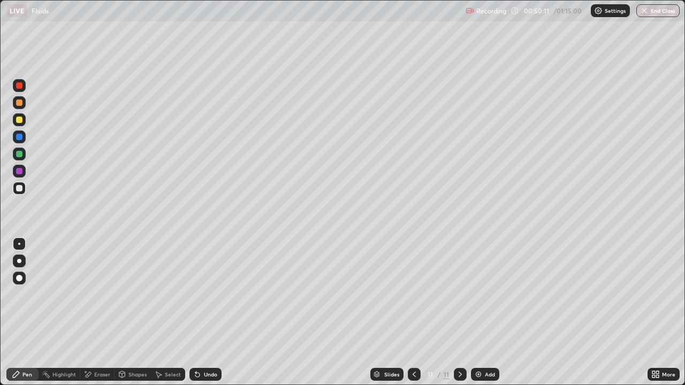
click at [20, 121] on div at bounding box center [19, 120] width 6 height 6
click at [23, 190] on div at bounding box center [19, 188] width 13 height 13
click at [205, 312] on div "Undo" at bounding box center [210, 374] width 13 height 5
click at [204, 312] on div "Undo" at bounding box center [210, 374] width 13 height 5
click at [574, 178] on button "Undo" at bounding box center [560, 183] width 31 height 13
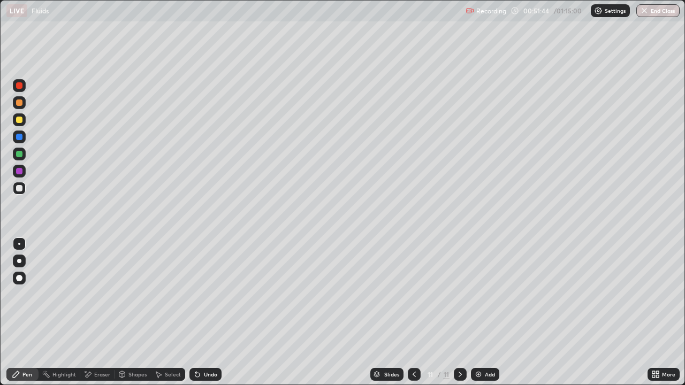
click at [18, 122] on div at bounding box center [19, 120] width 6 height 6
click at [19, 160] on div at bounding box center [19, 154] width 13 height 13
click at [197, 312] on icon at bounding box center [197, 375] width 4 height 4
click at [201, 312] on div "Undo" at bounding box center [205, 374] width 32 height 13
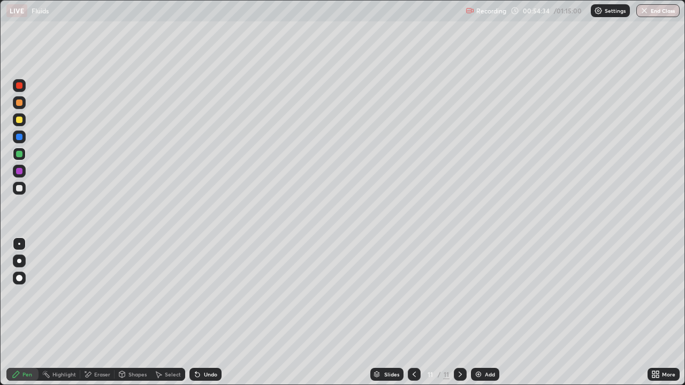
click at [483, 312] on div "Add" at bounding box center [485, 374] width 28 height 13
click at [25, 187] on div at bounding box center [19, 188] width 13 height 13
click at [18, 188] on div at bounding box center [19, 188] width 6 height 6
click at [210, 312] on div "Undo" at bounding box center [210, 374] width 13 height 5
click at [212, 312] on div "Undo" at bounding box center [205, 374] width 32 height 13
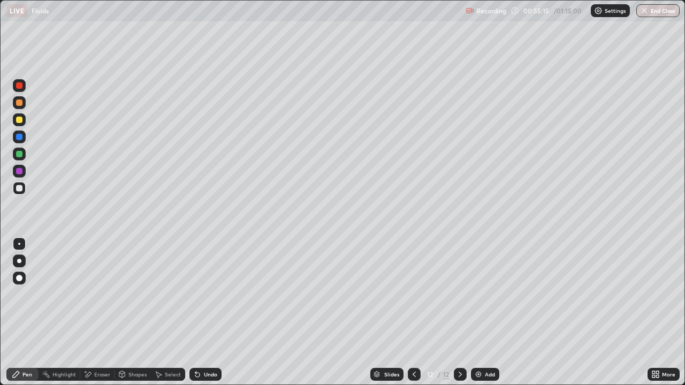
click at [205, 312] on div "Undo" at bounding box center [210, 374] width 13 height 5
click at [17, 119] on div at bounding box center [19, 120] width 6 height 6
click at [479, 312] on img at bounding box center [478, 374] width 9 height 9
click at [23, 188] on div at bounding box center [19, 188] width 13 height 13
click at [205, 312] on div "Undo" at bounding box center [210, 374] width 13 height 5
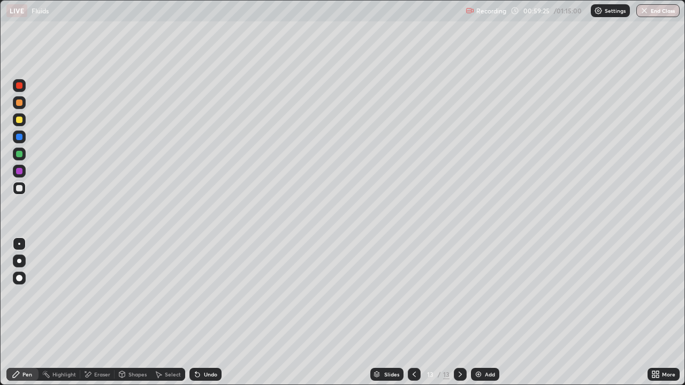
click at [207, 312] on div "Undo" at bounding box center [210, 374] width 13 height 5
click at [205, 312] on div "Undo" at bounding box center [210, 374] width 13 height 5
click at [210, 312] on div "Undo" at bounding box center [210, 374] width 13 height 5
click at [24, 118] on div at bounding box center [19, 119] width 13 height 13
click at [20, 173] on div at bounding box center [19, 171] width 6 height 6
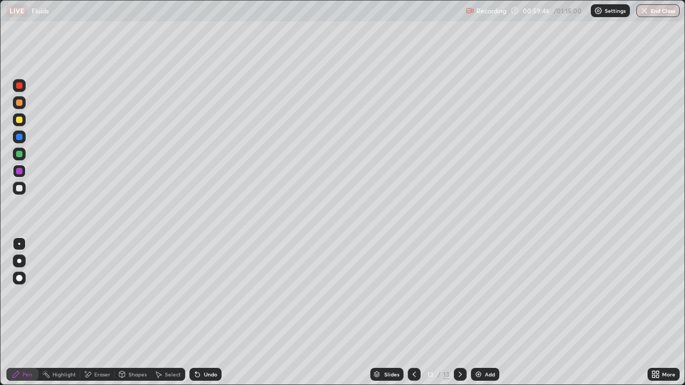
click at [204, 312] on div "Undo" at bounding box center [210, 374] width 13 height 5
click at [205, 312] on div "Undo" at bounding box center [205, 374] width 32 height 13
click at [18, 119] on div at bounding box center [19, 120] width 6 height 6
click at [213, 312] on div "Undo" at bounding box center [210, 374] width 13 height 5
click at [205, 312] on div "Undo" at bounding box center [205, 374] width 32 height 13
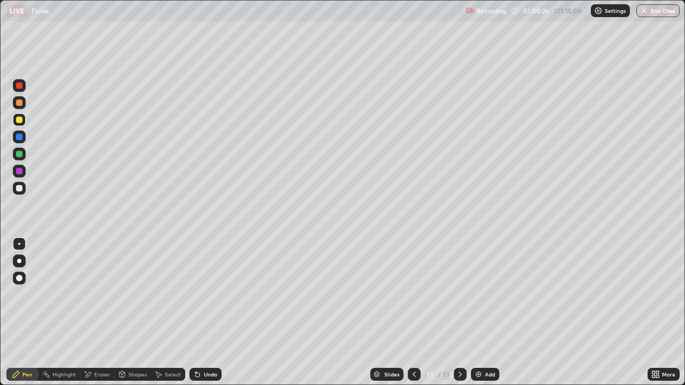
click at [211, 312] on div "Undo" at bounding box center [205, 374] width 32 height 13
click at [19, 155] on div at bounding box center [19, 154] width 6 height 6
click at [214, 312] on div "Undo" at bounding box center [210, 374] width 13 height 5
click at [17, 119] on div at bounding box center [19, 120] width 6 height 6
click at [219, 312] on div "Undo" at bounding box center [205, 374] width 32 height 13
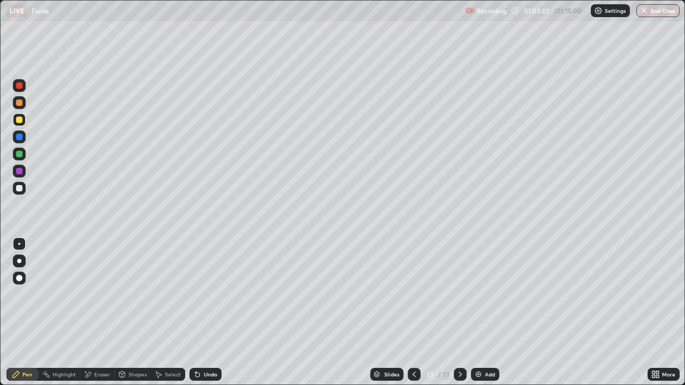
click at [218, 312] on div "Undo" at bounding box center [205, 374] width 32 height 13
click at [14, 102] on div at bounding box center [19, 102] width 13 height 13
click at [17, 118] on div at bounding box center [19, 120] width 6 height 6
click at [91, 312] on div "Eraser" at bounding box center [97, 374] width 34 height 13
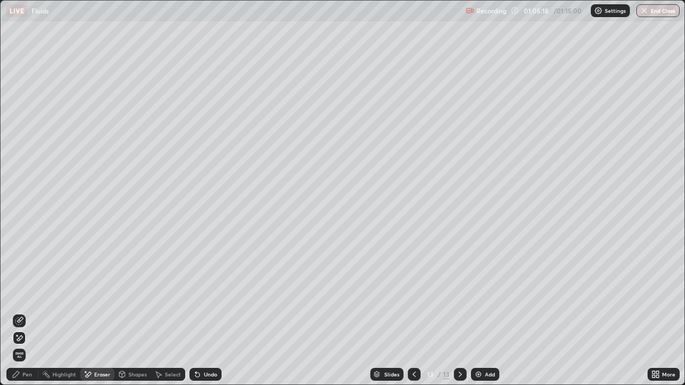
click at [16, 312] on icon at bounding box center [16, 374] width 9 height 9
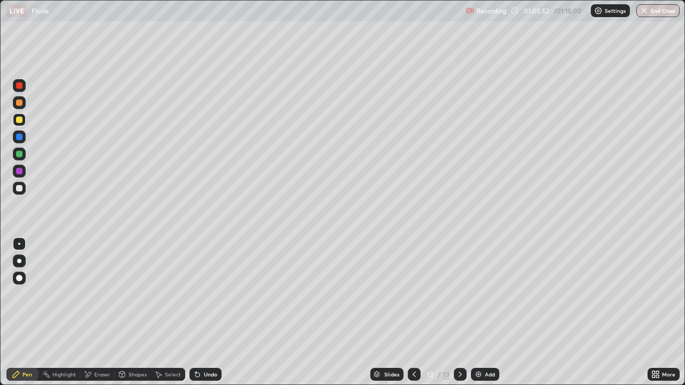
click at [20, 154] on div at bounding box center [19, 154] width 6 height 6
click at [194, 312] on div "Undo" at bounding box center [205, 374] width 32 height 13
click at [19, 189] on div at bounding box center [19, 188] width 6 height 6
click at [20, 153] on div at bounding box center [19, 154] width 6 height 6
click at [18, 188] on div at bounding box center [19, 188] width 6 height 6
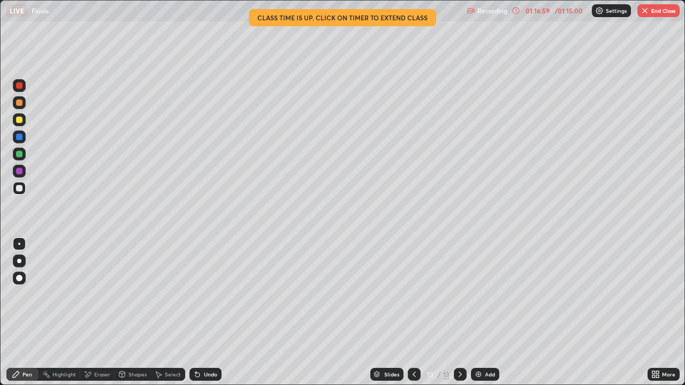
click at [656, 9] on button "End Class" at bounding box center [658, 10] width 42 height 13
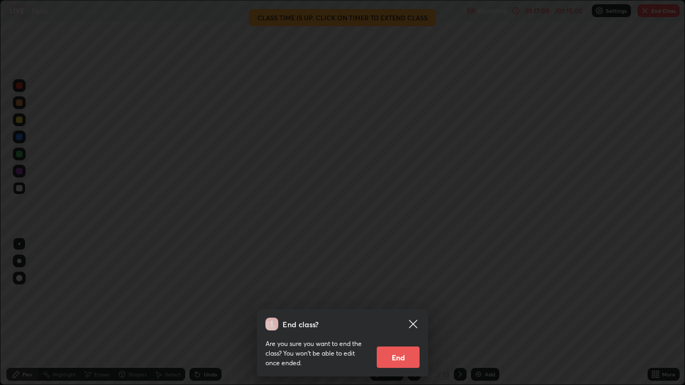
click at [391, 312] on button "End" at bounding box center [398, 357] width 43 height 21
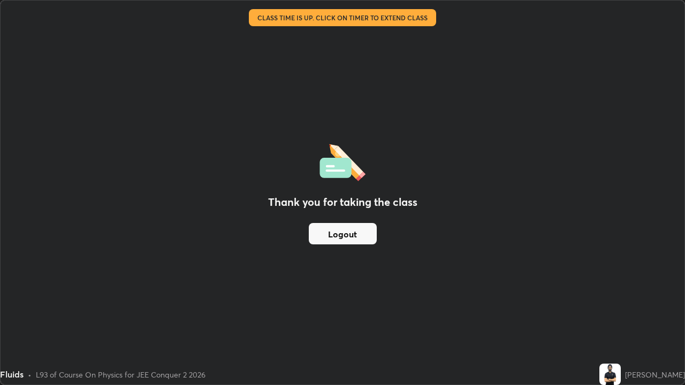
click at [345, 231] on button "Logout" at bounding box center [343, 233] width 68 height 21
